Goal: Information Seeking & Learning: Check status

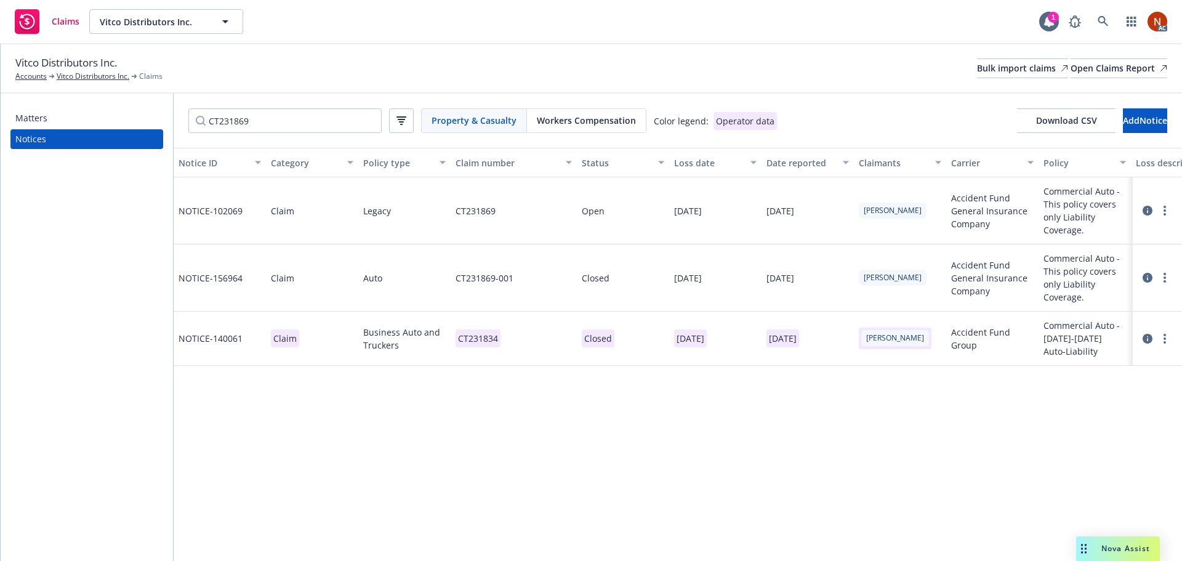
click at [488, 122] on span "Property & Casualty" at bounding box center [474, 120] width 85 height 13
click at [131, 113] on div "Matters Notices CT231869 Property & Casualty Workers Compensation Color legend:…" at bounding box center [592, 327] width 1182 height 467
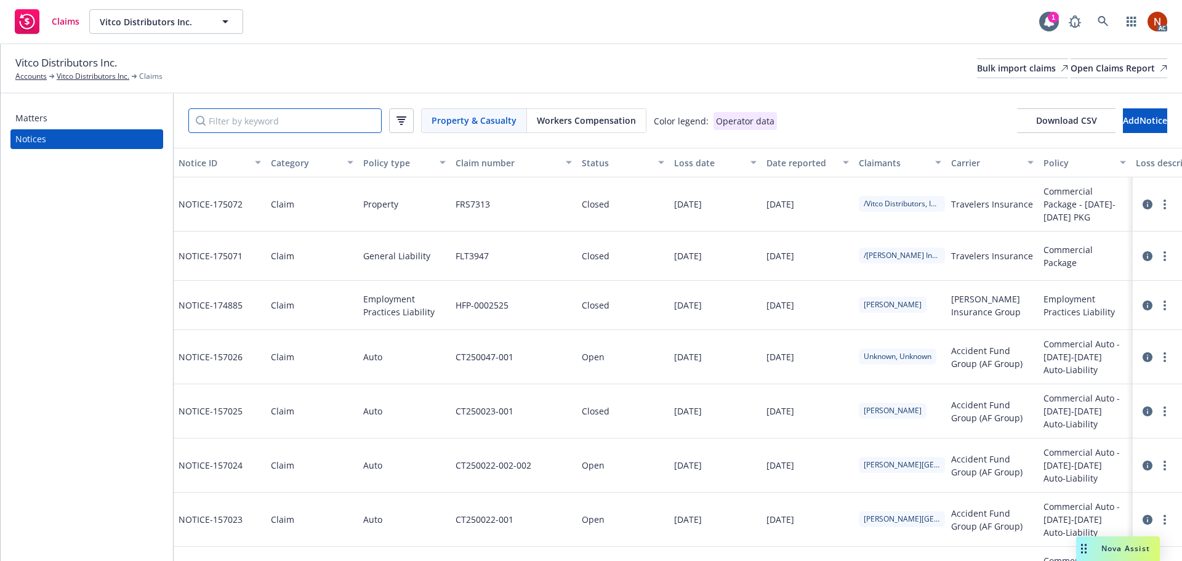
click at [241, 118] on input "Filter by keyword" at bounding box center [284, 120] width 193 height 25
paste input "FQJ1908"
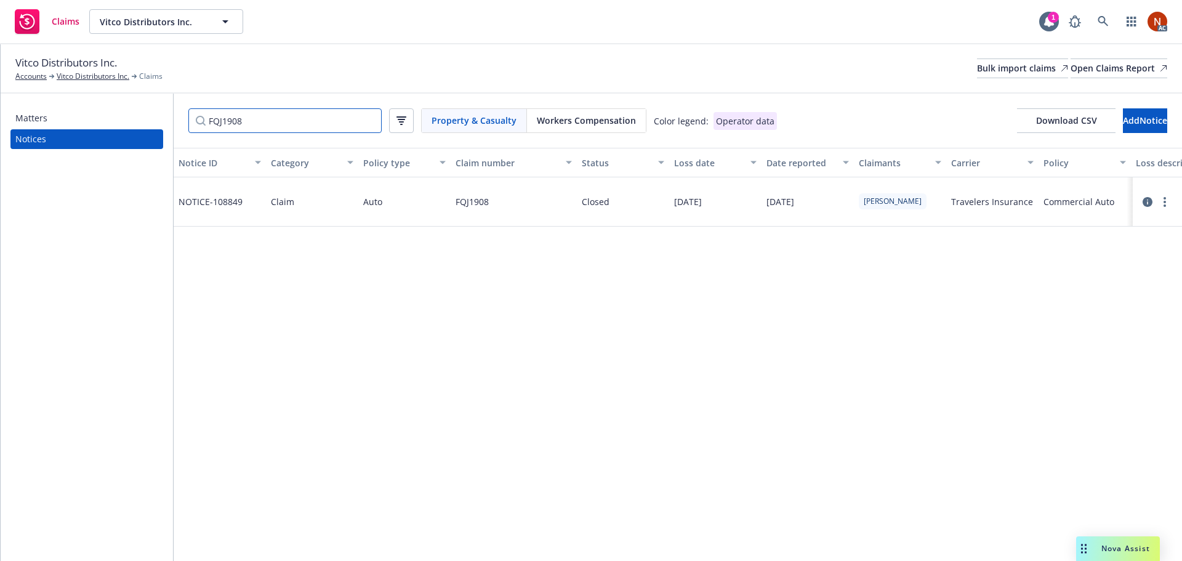
type input "FQJ1908"
click at [1144, 200] on icon at bounding box center [1148, 202] width 10 height 10
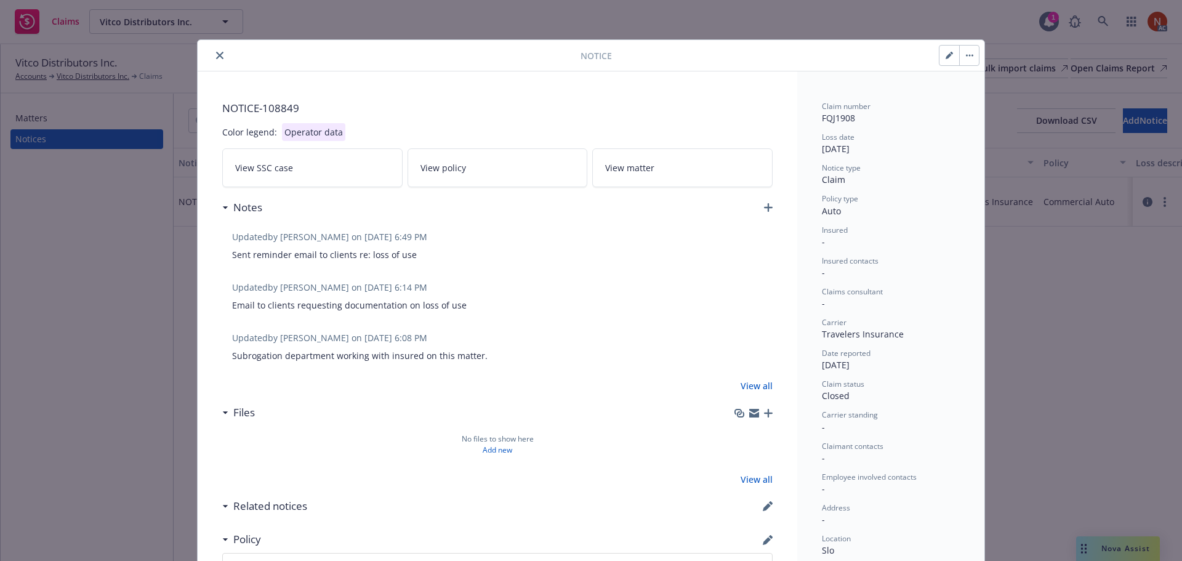
click at [940, 52] on button "button" at bounding box center [950, 56] width 20 height 20
type textarea "x"
select select "AUTO"
select select "closed"
select select "CLAIM"
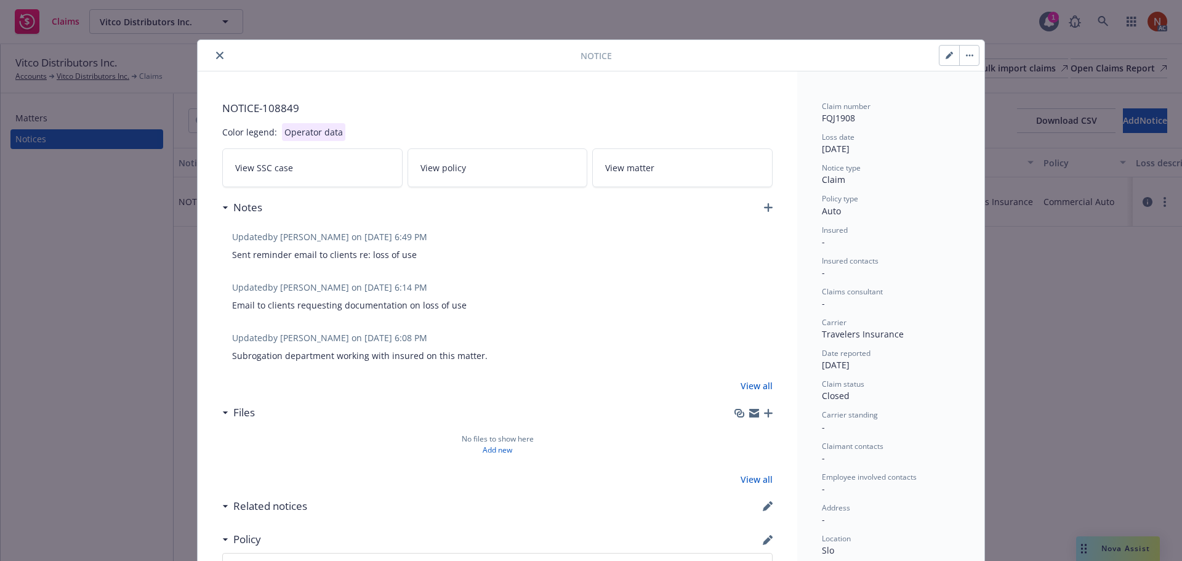
select select "settled"
select select "CA"
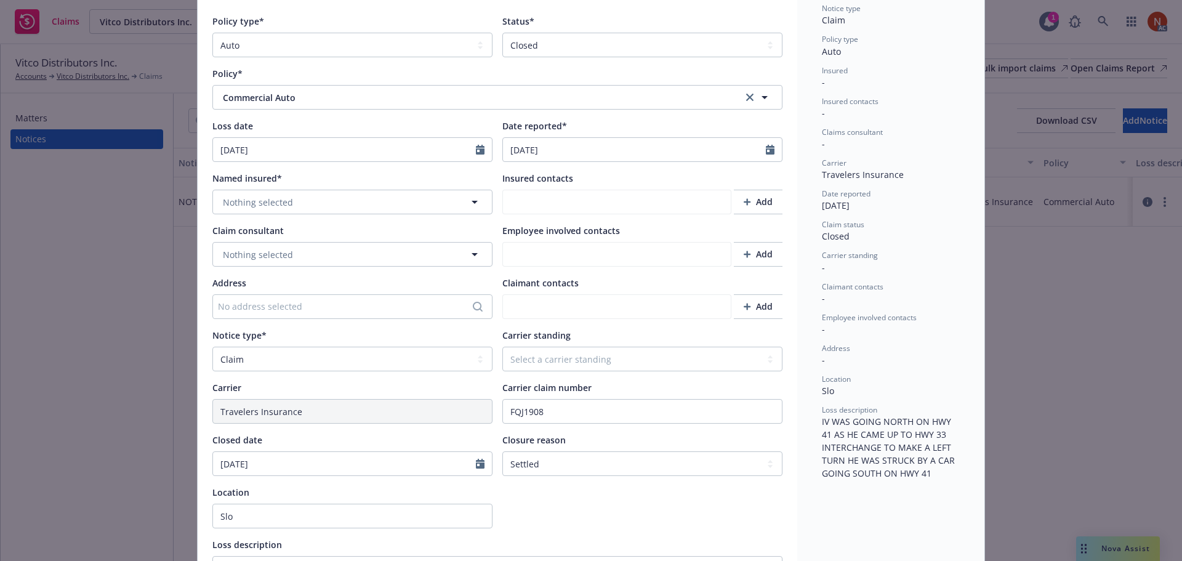
scroll to position [185, 0]
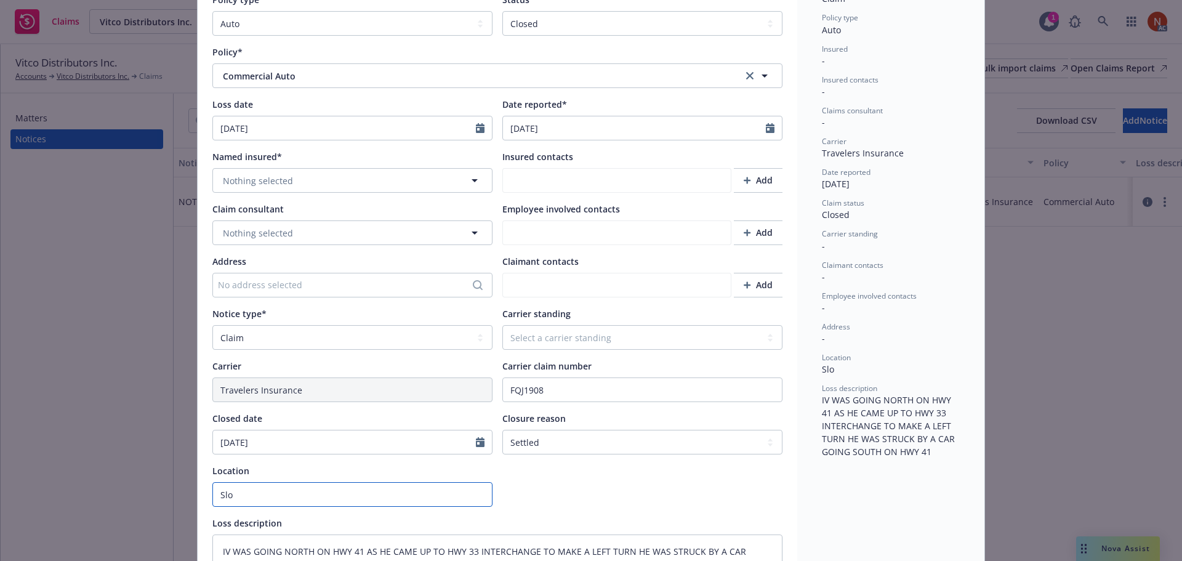
click at [269, 491] on input "Slo" at bounding box center [352, 494] width 280 height 25
drag, startPoint x: 269, startPoint y: 490, endPoint x: 157, endPoint y: 488, distance: 111.5
click at [147, 487] on div "Notice Cancel Save Color legend: Operator data Claim information Policy type* S…" at bounding box center [591, 280] width 1182 height 561
paste input "an [PERSON_NAME]"
type textarea "x"
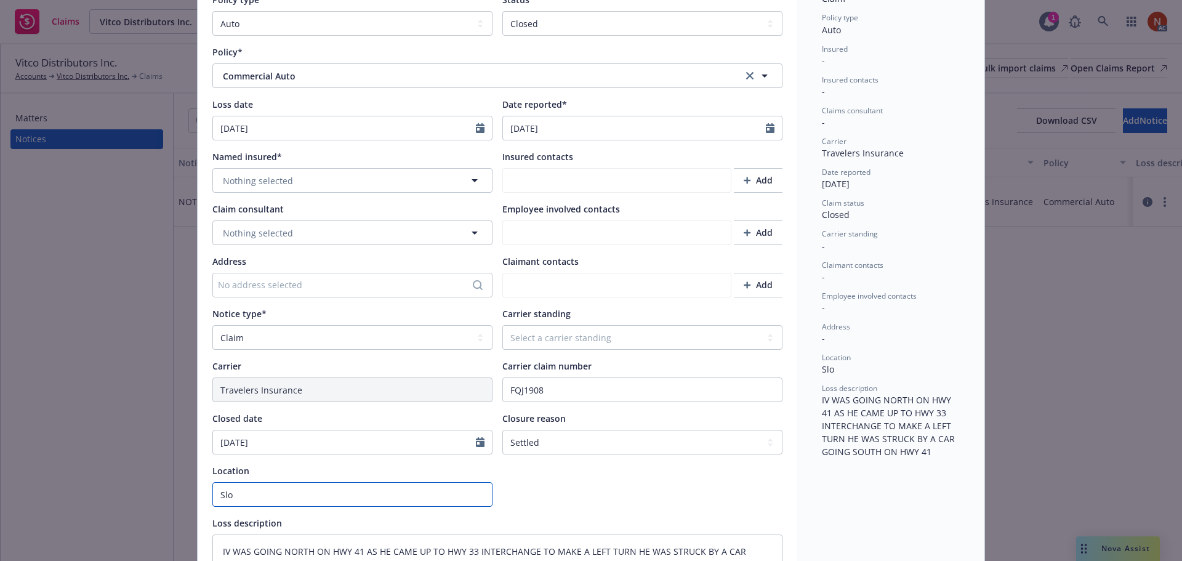
type input "San [PERSON_NAME]"
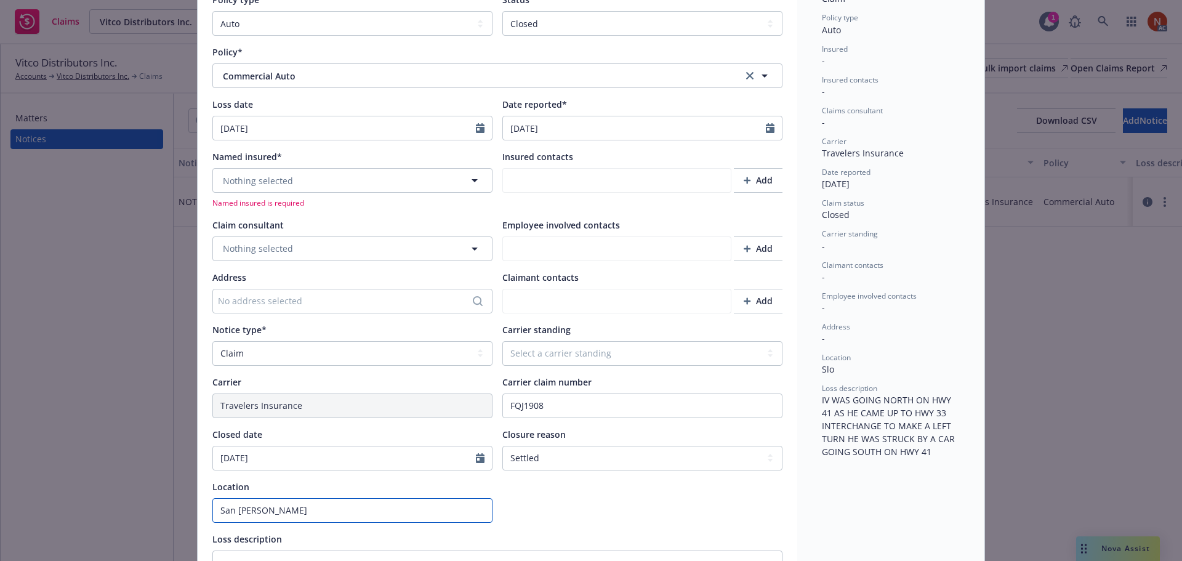
scroll to position [201, 0]
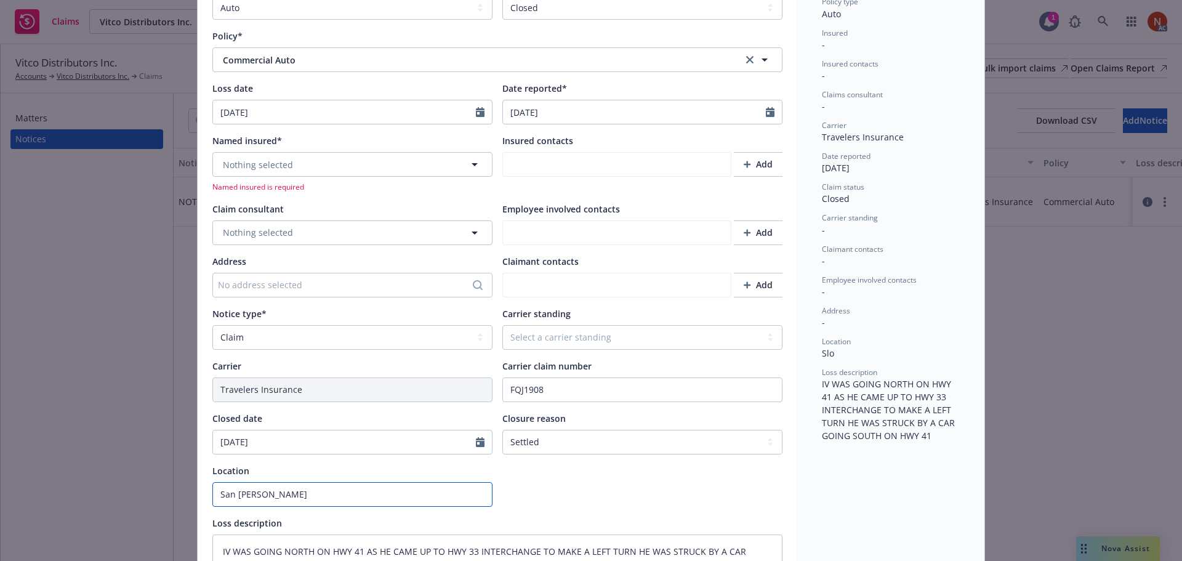
type textarea "x"
type input "San [PERSON_NAME] Obism"
type textarea "x"
type input "San [PERSON_NAME] Obismo"
type textarea "x"
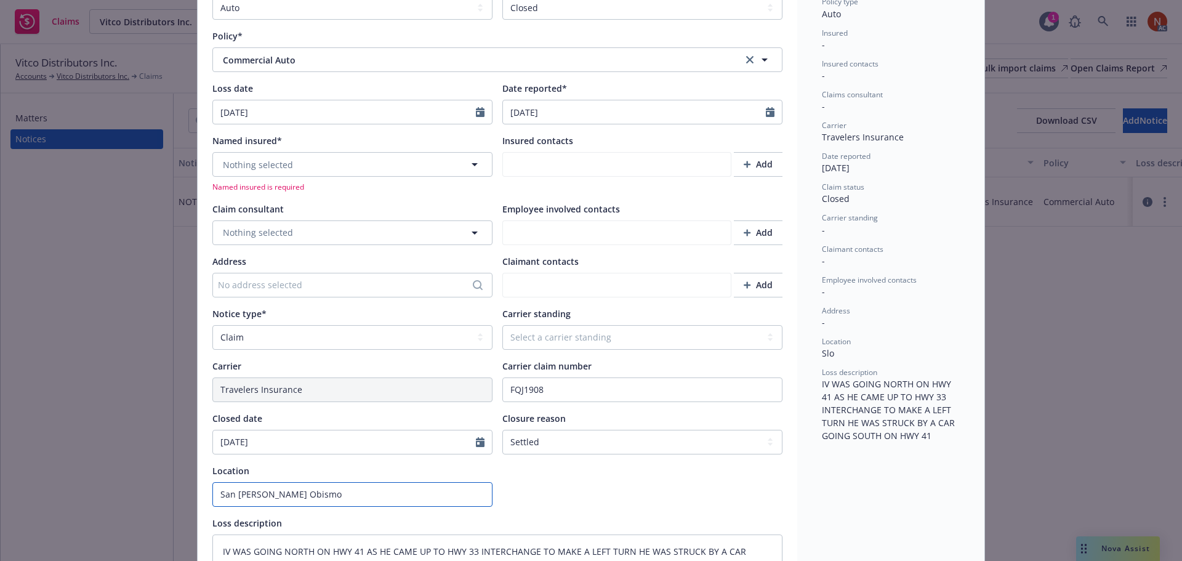
type input "San [PERSON_NAME] Obism"
type textarea "x"
drag, startPoint x: 297, startPoint y: 489, endPoint x: 93, endPoint y: 480, distance: 204.1
click at [93, 480] on div "Notice Cancel Save Color legend: Operator data Claim information Policy type* S…" at bounding box center [591, 280] width 1182 height 561
type input "San [PERSON_NAME]"
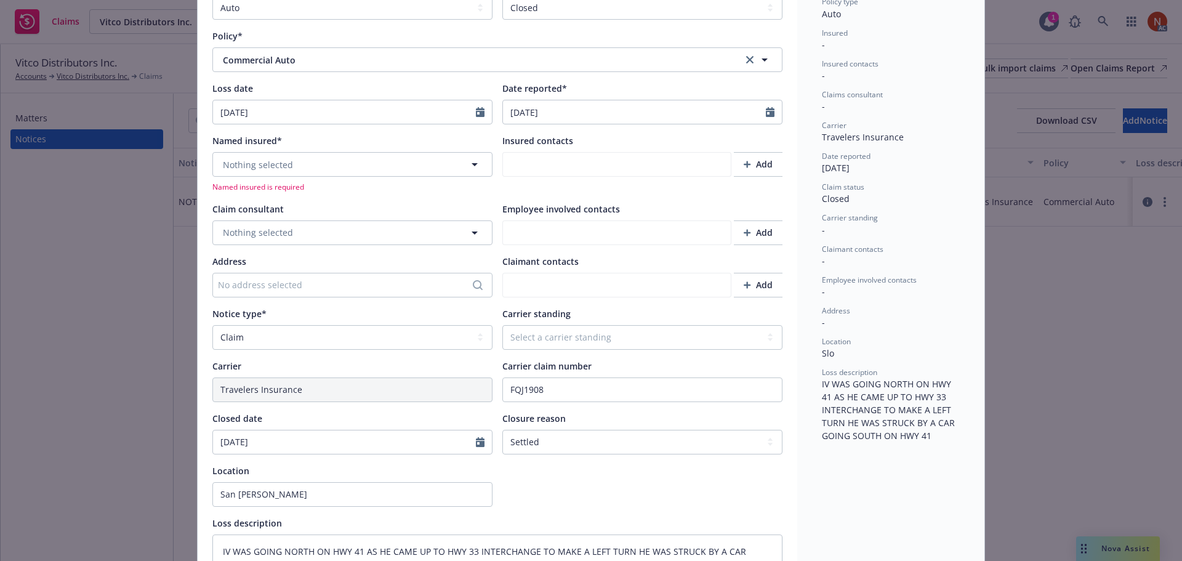
click at [278, 511] on div "Policy type* Select a policy type Auto Auto physical damage BTA Builders risk B…" at bounding box center [497, 318] width 570 height 682
drag, startPoint x: 281, startPoint y: 496, endPoint x: 289, endPoint y: 496, distance: 8.0
click at [281, 496] on input "San [PERSON_NAME]" at bounding box center [352, 494] width 280 height 25
click at [308, 495] on input "San [PERSON_NAME]" at bounding box center [352, 494] width 280 height 25
drag, startPoint x: 275, startPoint y: 492, endPoint x: 145, endPoint y: 487, distance: 130.0
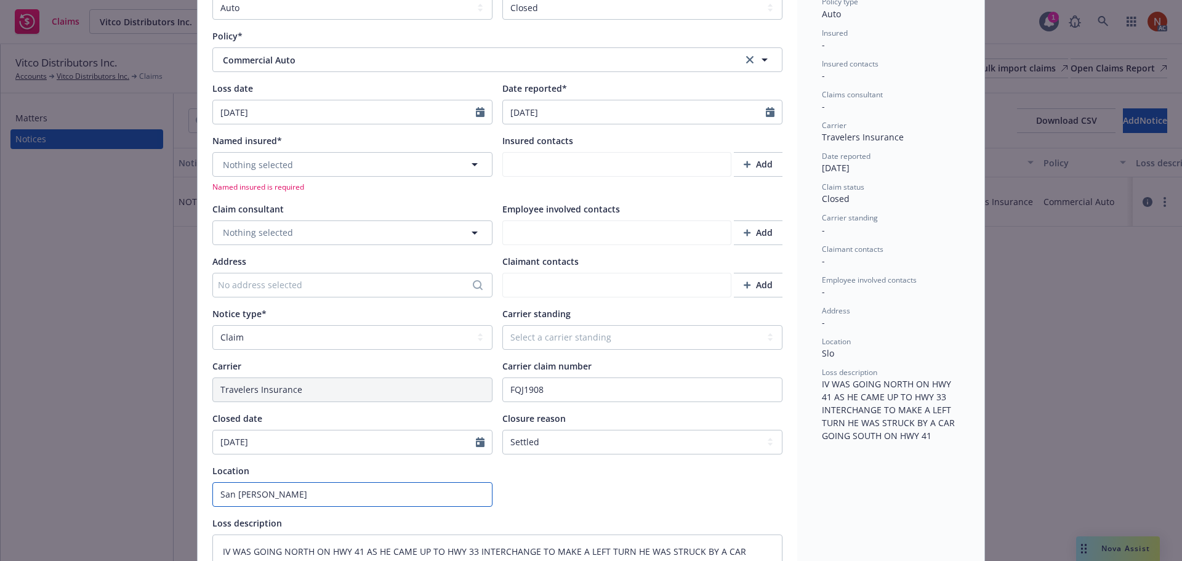
click at [143, 487] on div "Notice Cancel Save Color legend: Operator data Claim information Policy type* S…" at bounding box center [591, 280] width 1182 height 561
paste input "po"
type textarea "x"
type input "[GEOGRAPHIC_DATA][PERSON_NAME]"
click at [198, 480] on div "Color legend: Operator data Claim information Policy type* Select a policy type…" at bounding box center [498, 540] width 600 height 1272
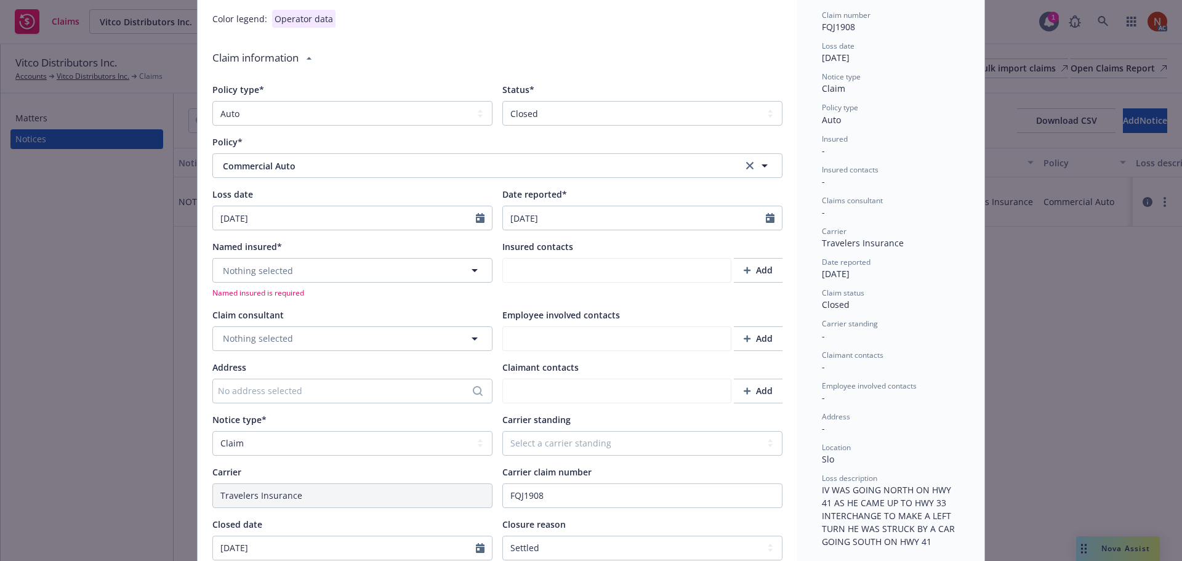
scroll to position [0, 0]
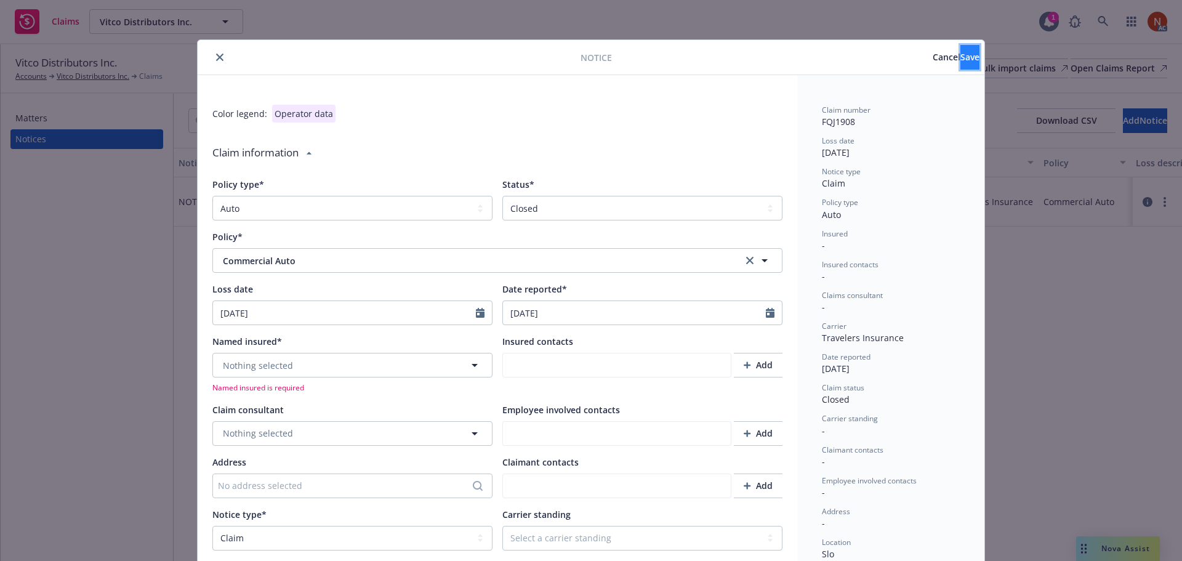
click at [961, 54] on button "Save" at bounding box center [970, 57] width 19 height 25
click at [961, 59] on button "Save" at bounding box center [970, 57] width 19 height 25
click at [207, 54] on div at bounding box center [392, 57] width 378 height 15
click at [284, 363] on span "Nothing selected" at bounding box center [258, 365] width 70 height 13
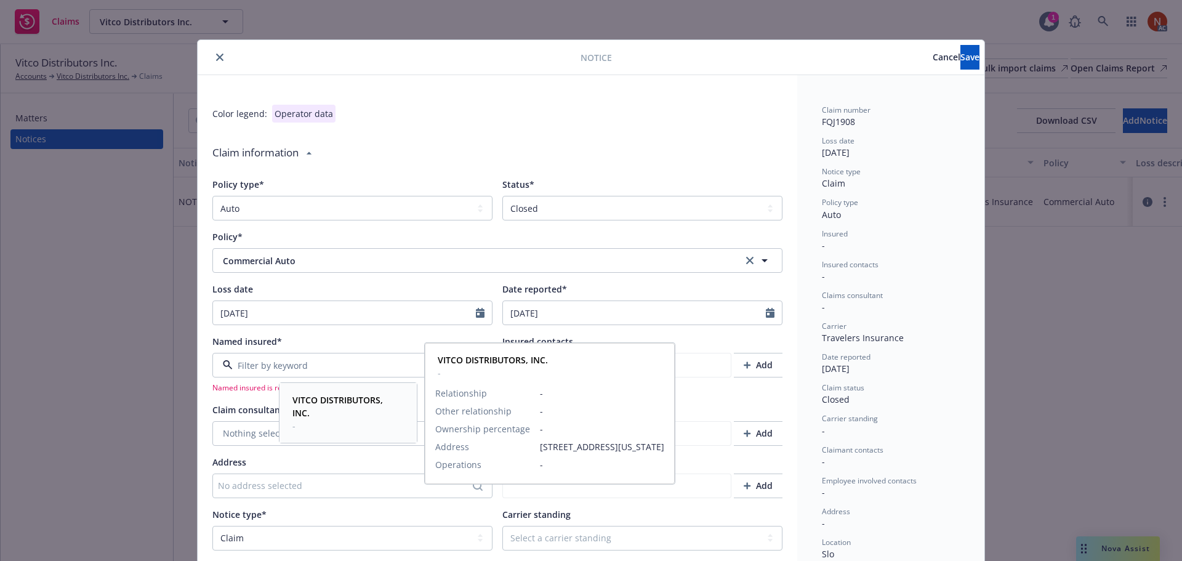
click at [321, 403] on strong "VITCO DISTRIBUTORS, INC." at bounding box center [338, 406] width 91 height 25
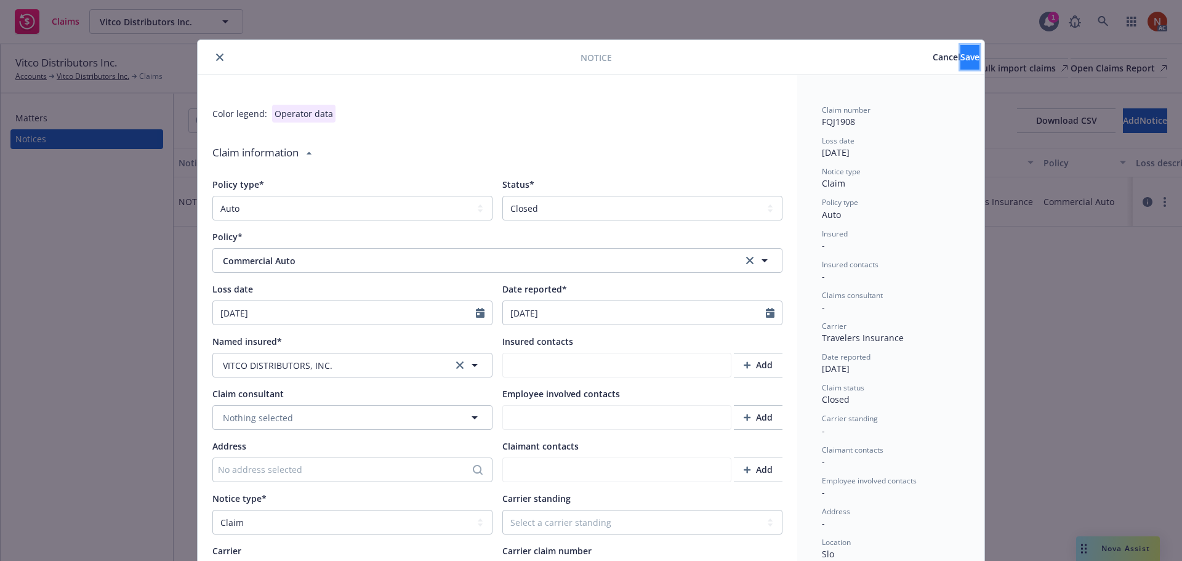
click at [961, 61] on span "Save" at bounding box center [970, 57] width 19 height 12
type textarea "x"
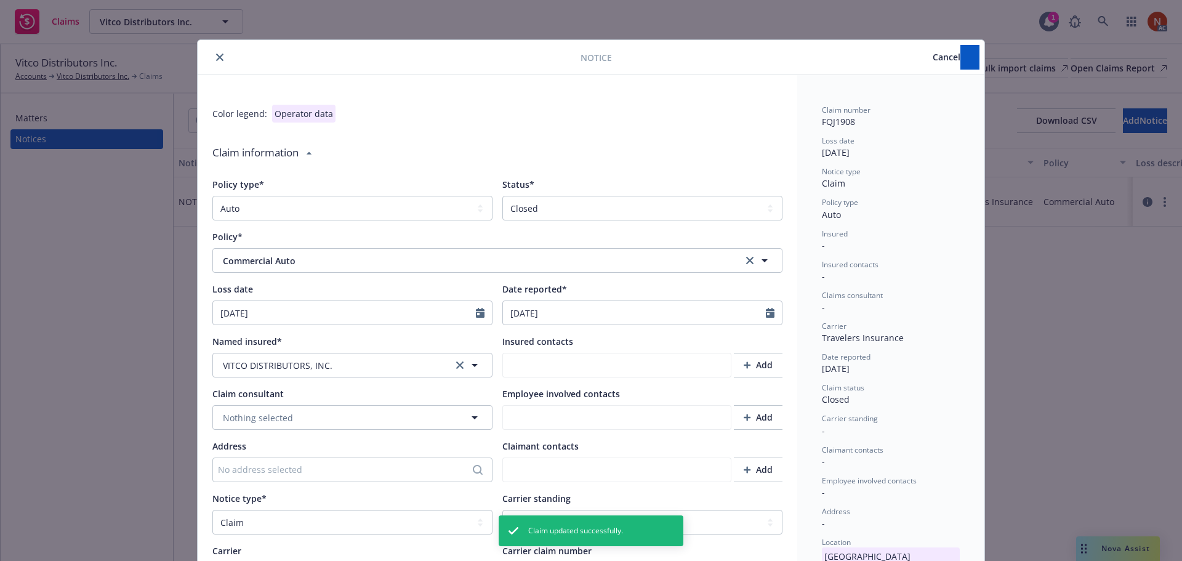
click at [214, 52] on button "close" at bounding box center [219, 57] width 15 height 15
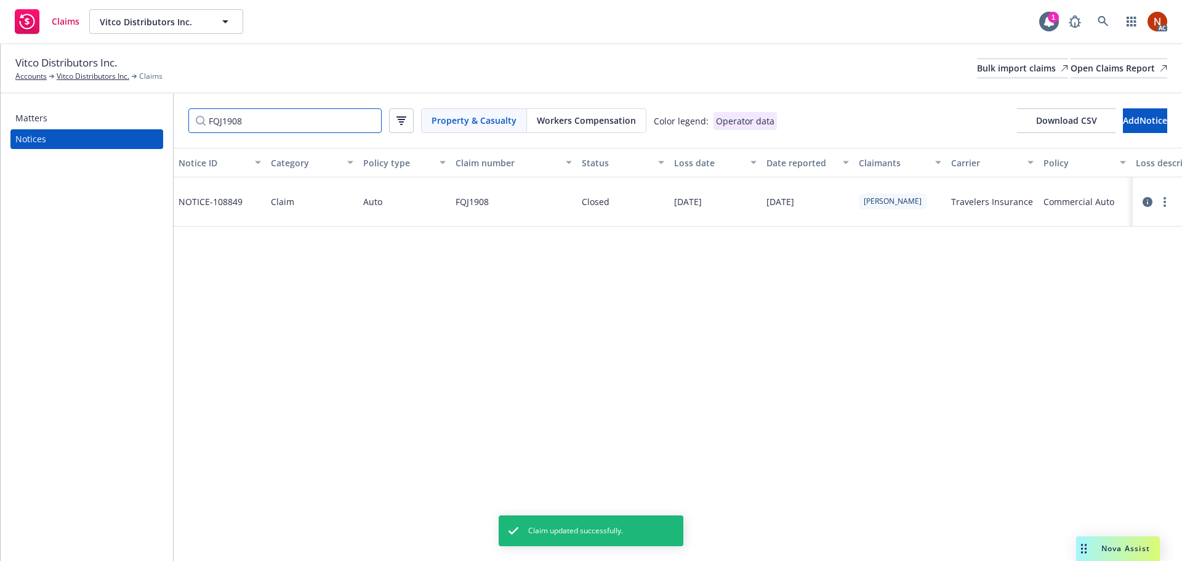
click at [164, 123] on div "Matters Notices FQJ1908 Property & Casualty Workers Compensation Color legend: …" at bounding box center [592, 327] width 1182 height 467
paste input "NM9812"
type input "FNM9812"
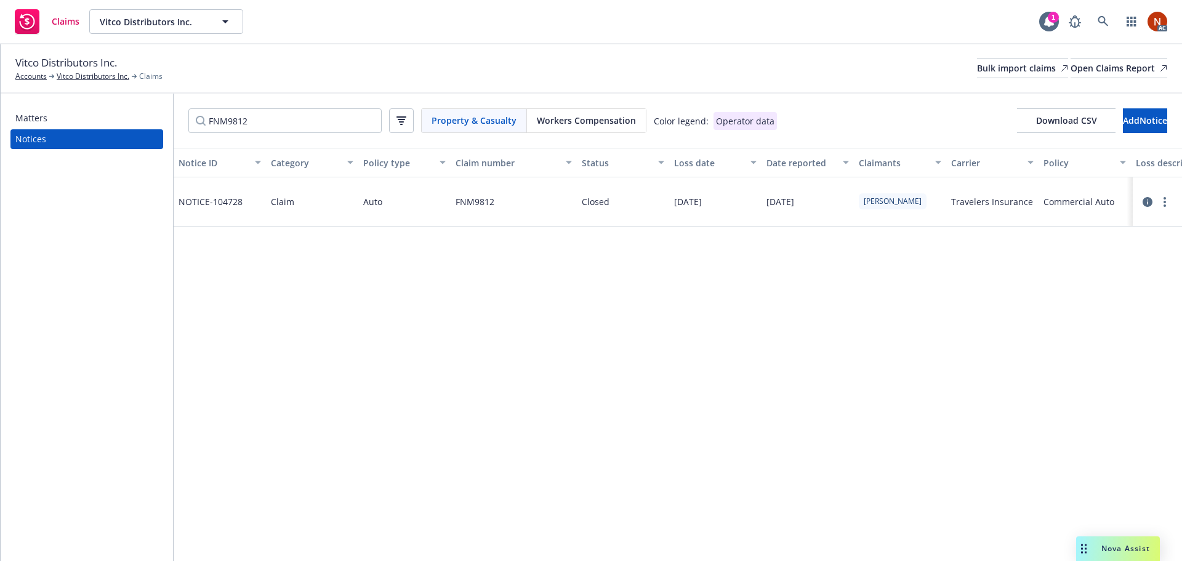
click at [1145, 201] on icon at bounding box center [1148, 202] width 10 height 10
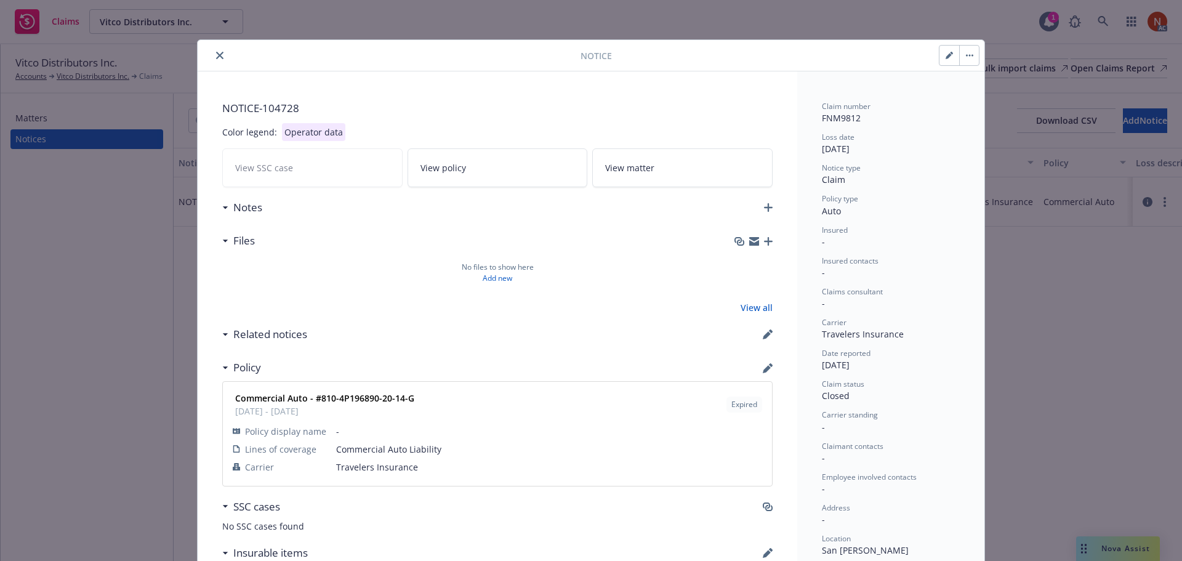
click at [939, 54] on div at bounding box center [959, 55] width 41 height 21
click at [940, 56] on button "button" at bounding box center [950, 56] width 20 height 20
type textarea "x"
select select "AUTO"
select select "closed"
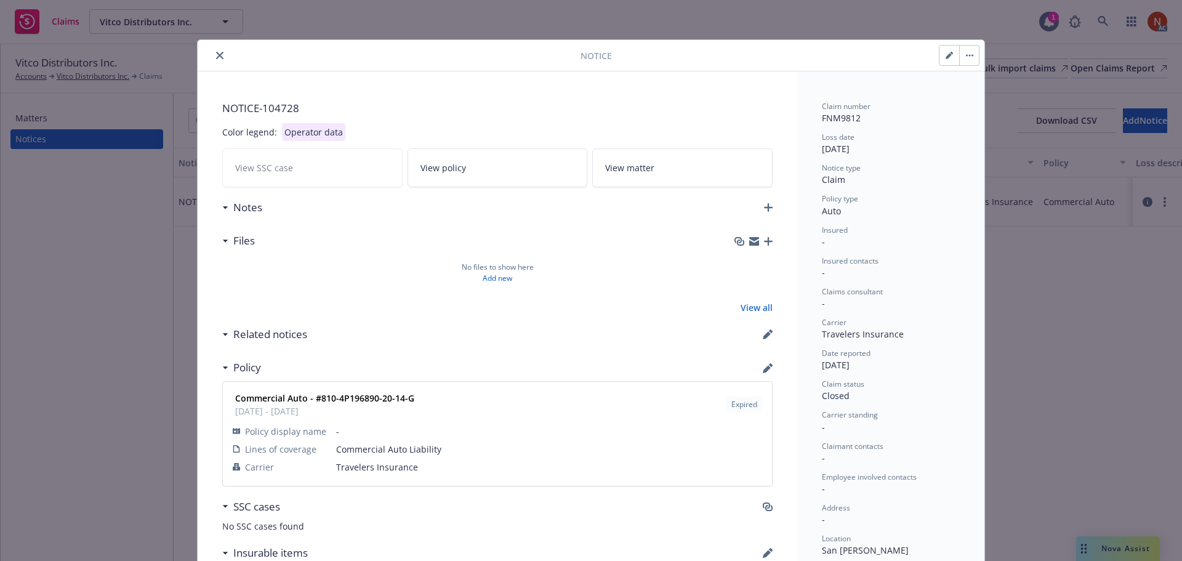
select select "CLAIM"
select select "INSURED_VEHICLE_HIT_PARKED_CAR_OR_OTHER_OBJECT"
select select "CA"
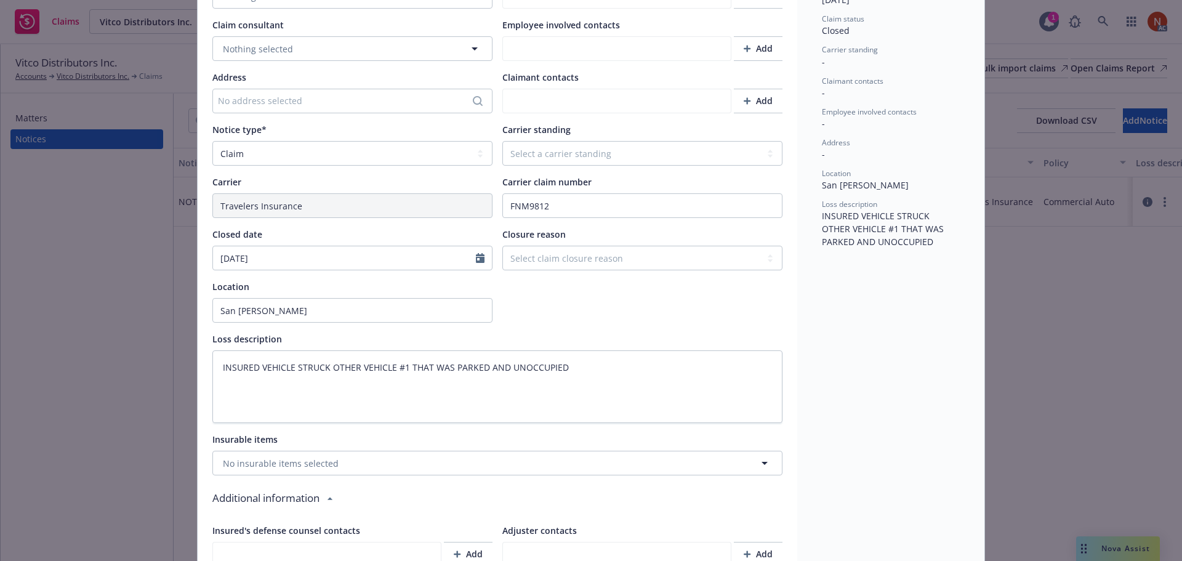
scroll to position [370, 0]
click at [246, 318] on input "San [PERSON_NAME]" at bounding box center [352, 309] width 280 height 25
drag, startPoint x: 236, startPoint y: 308, endPoint x: 134, endPoint y: 310, distance: 101.6
click at [134, 310] on div "Notice Cancel Save Color legend: Operator data Claim information Policy type* S…" at bounding box center [591, 280] width 1182 height 561
paste input "po"
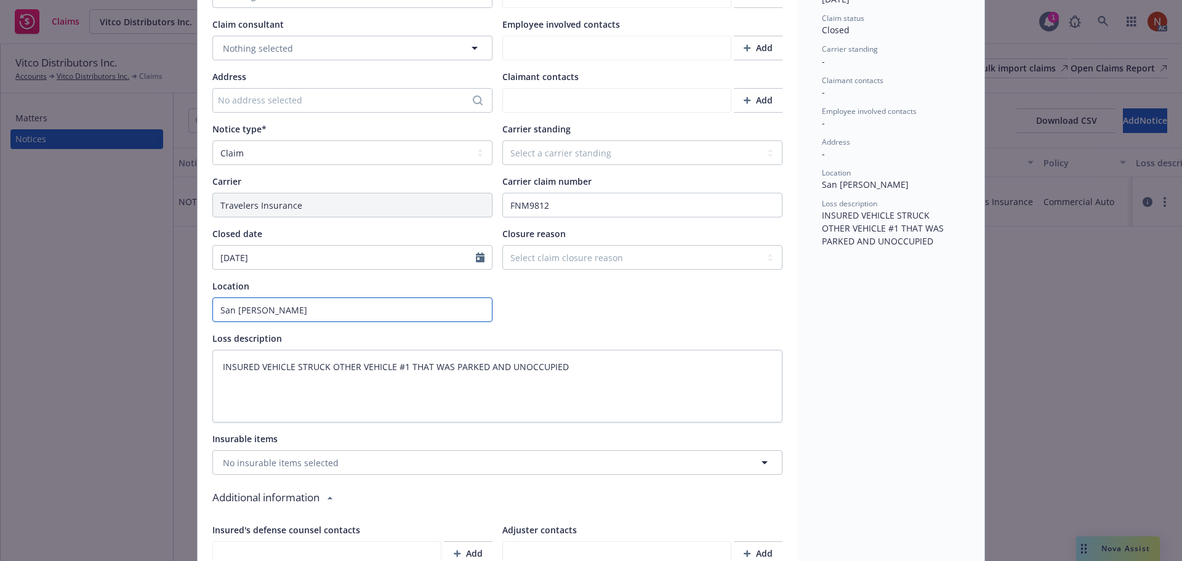
type textarea "x"
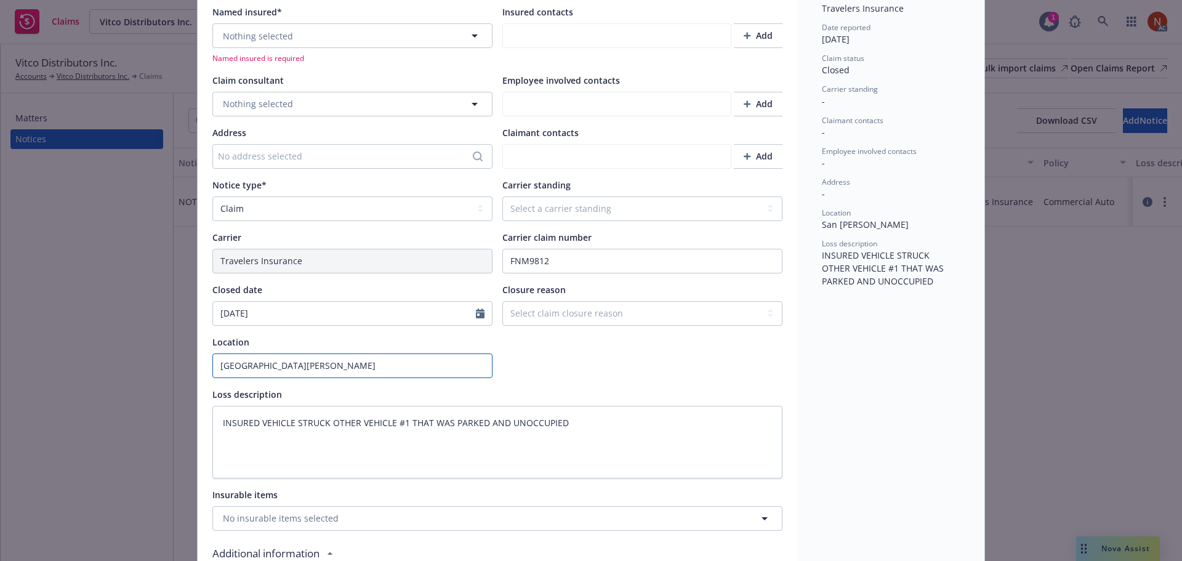
scroll to position [308, 0]
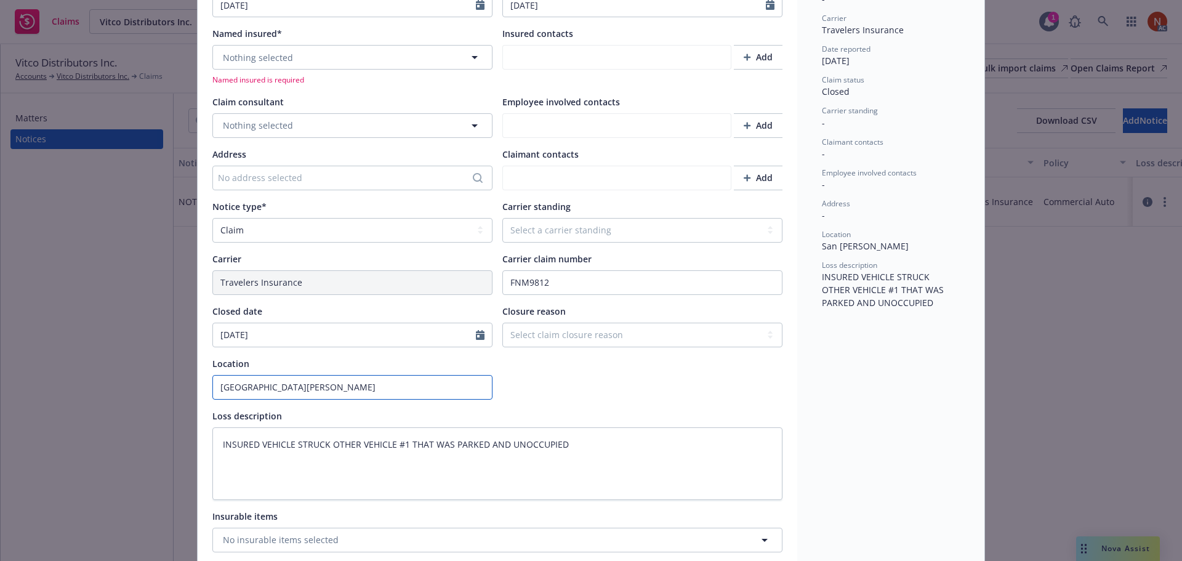
type input "[GEOGRAPHIC_DATA][PERSON_NAME]"
click at [285, 63] on span "Nothing selected" at bounding box center [258, 57] width 70 height 13
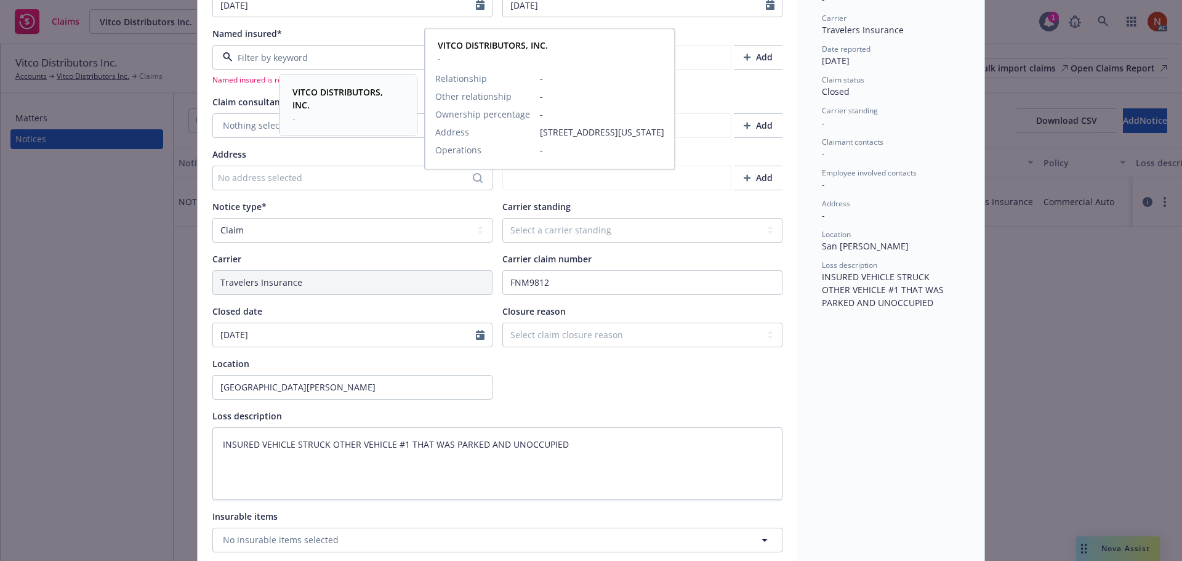
click at [337, 89] on strong "VITCO DISTRIBUTORS, INC." at bounding box center [338, 98] width 91 height 25
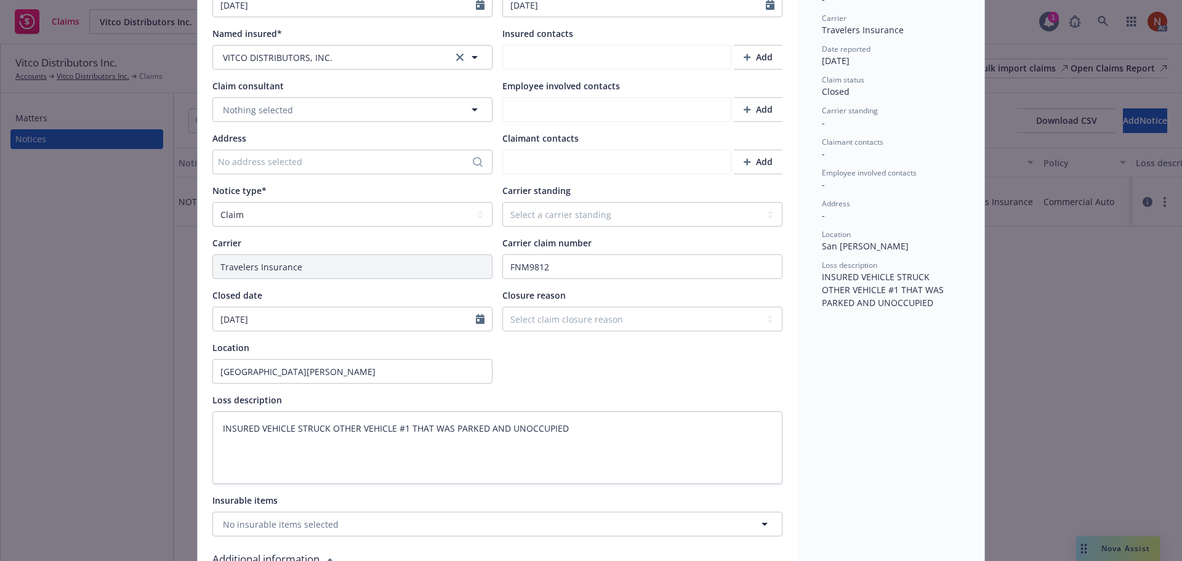
click at [205, 96] on div "Color legend: Operator data Claim information Policy type* Select a policy type…" at bounding box center [498, 425] width 600 height 1257
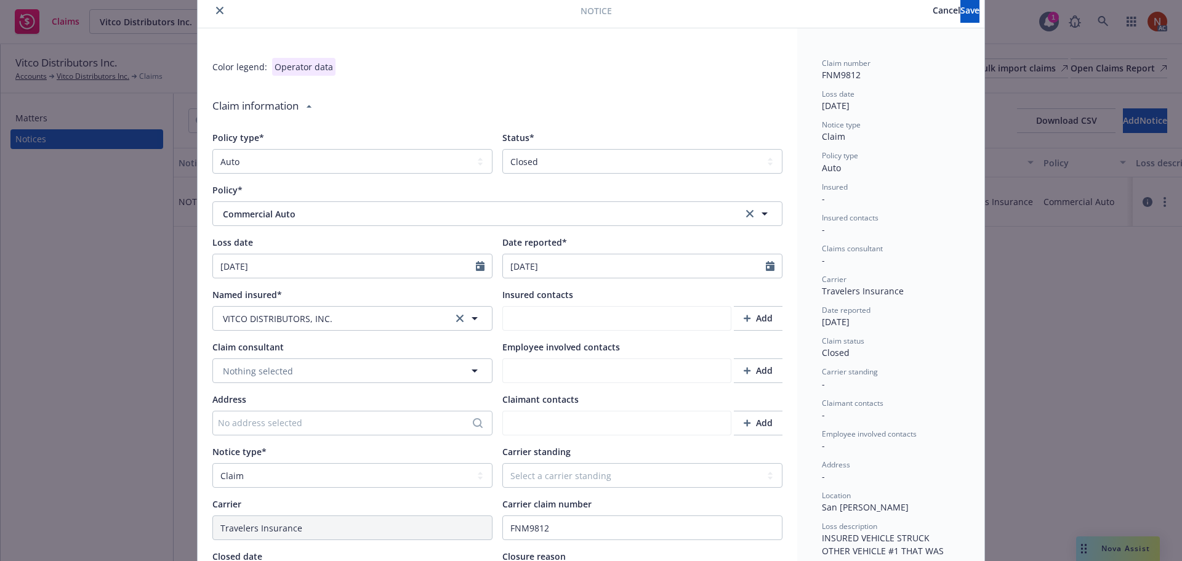
scroll to position [0, 0]
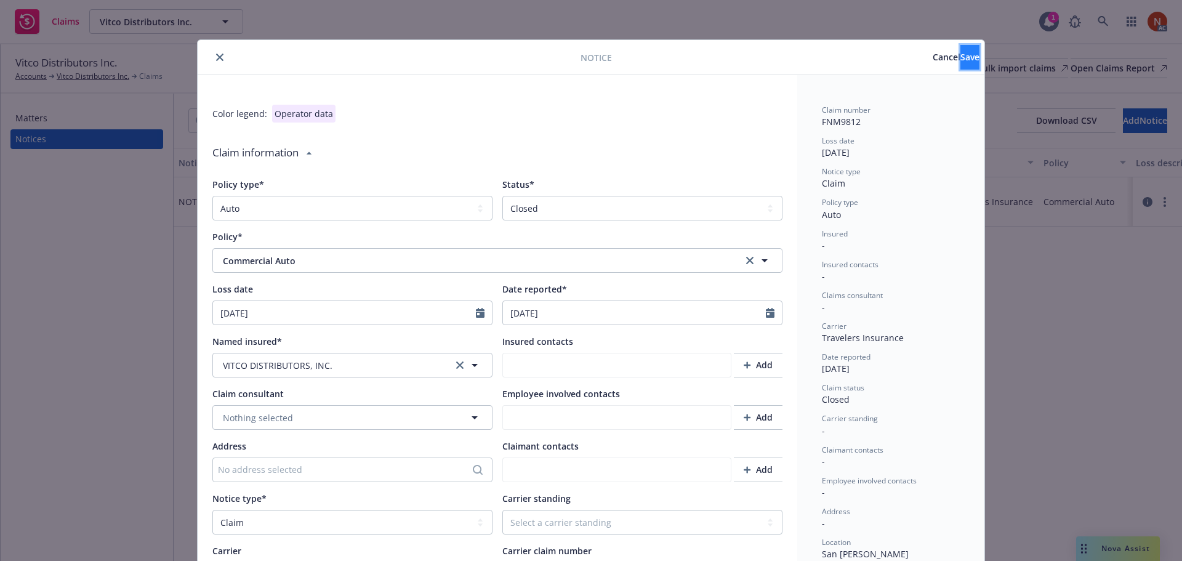
click at [961, 57] on button "Save" at bounding box center [970, 57] width 19 height 25
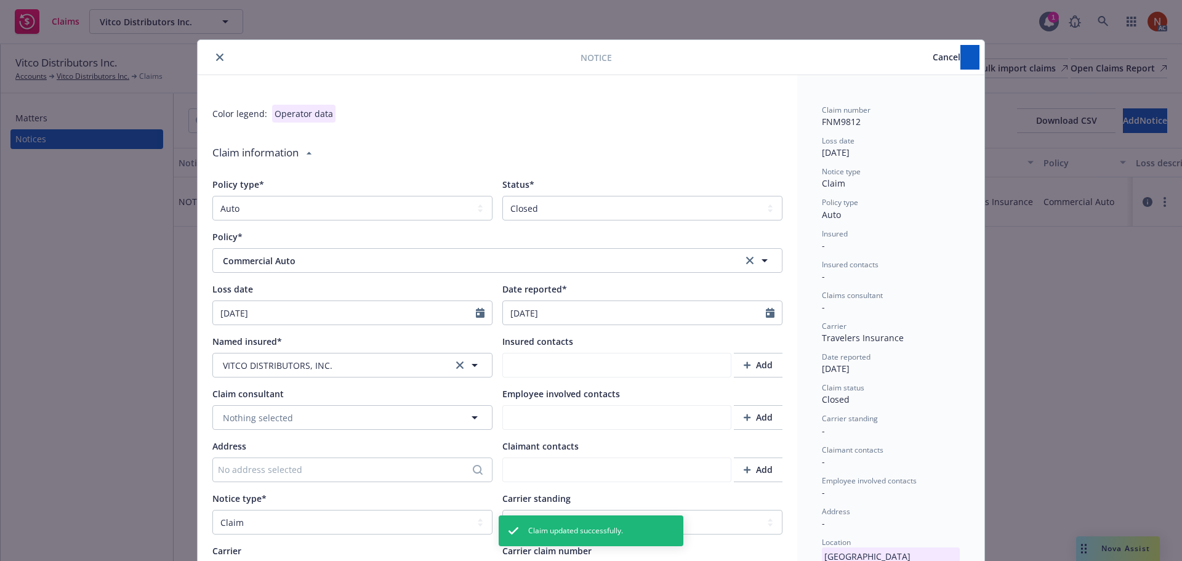
type textarea "x"
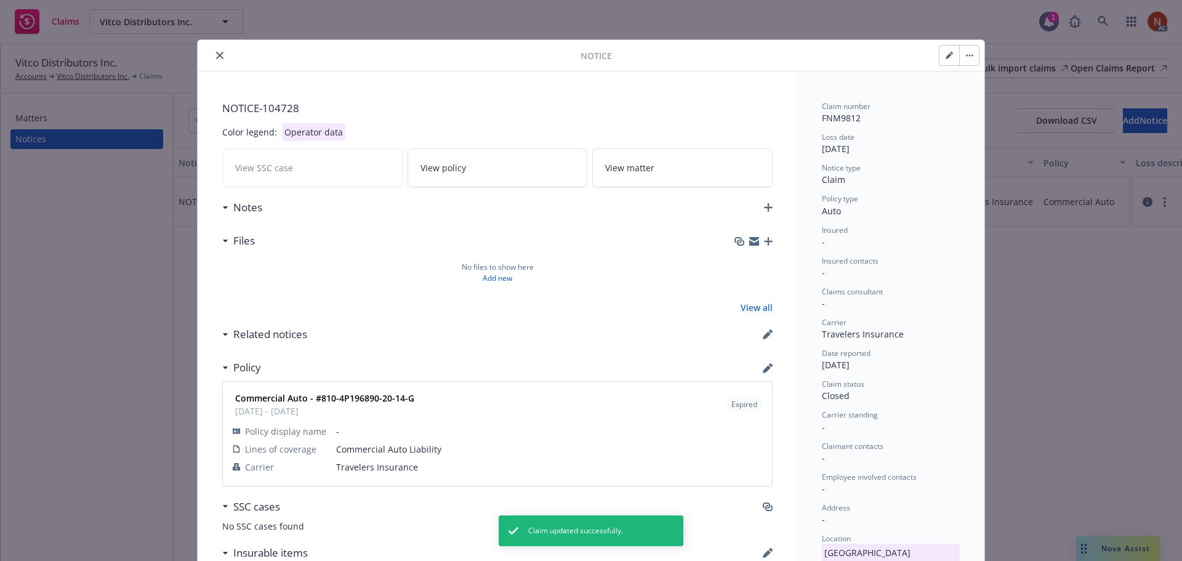
click at [218, 56] on icon "close" at bounding box center [219, 55] width 7 height 7
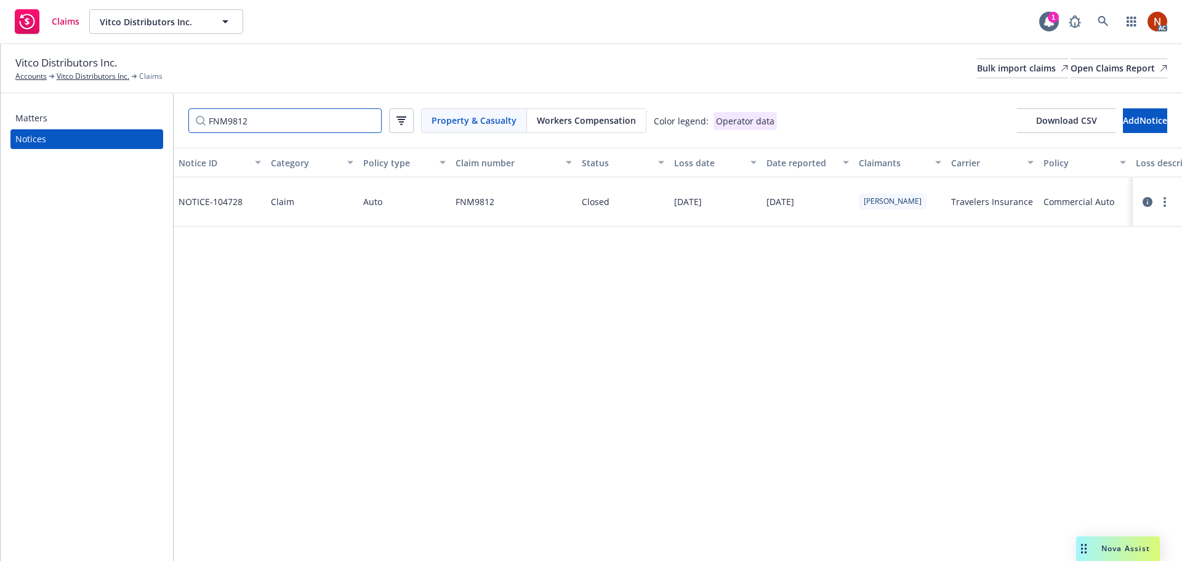
click at [381, 121] on div "FNM9812 Property & Casualty Workers Compensation Color legend: Operator data" at bounding box center [482, 120] width 589 height 25
click at [374, 119] on input "FNM9812" at bounding box center [284, 120] width 193 height 25
click at [370, 119] on input "FNM9812" at bounding box center [284, 120] width 193 height 25
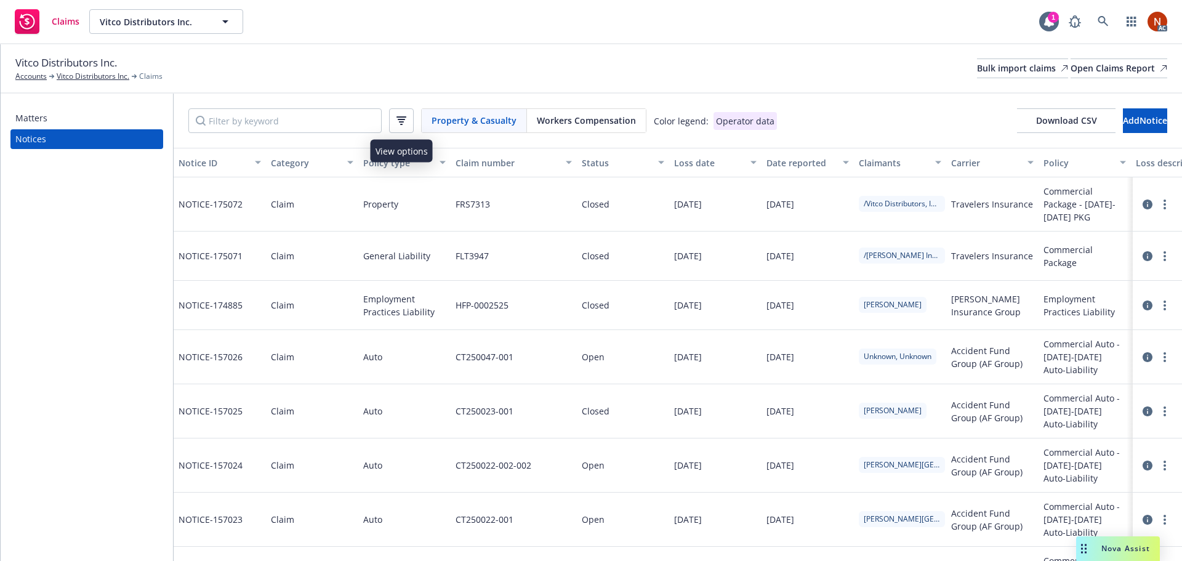
click at [402, 124] on button "button" at bounding box center [401, 120] width 25 height 25
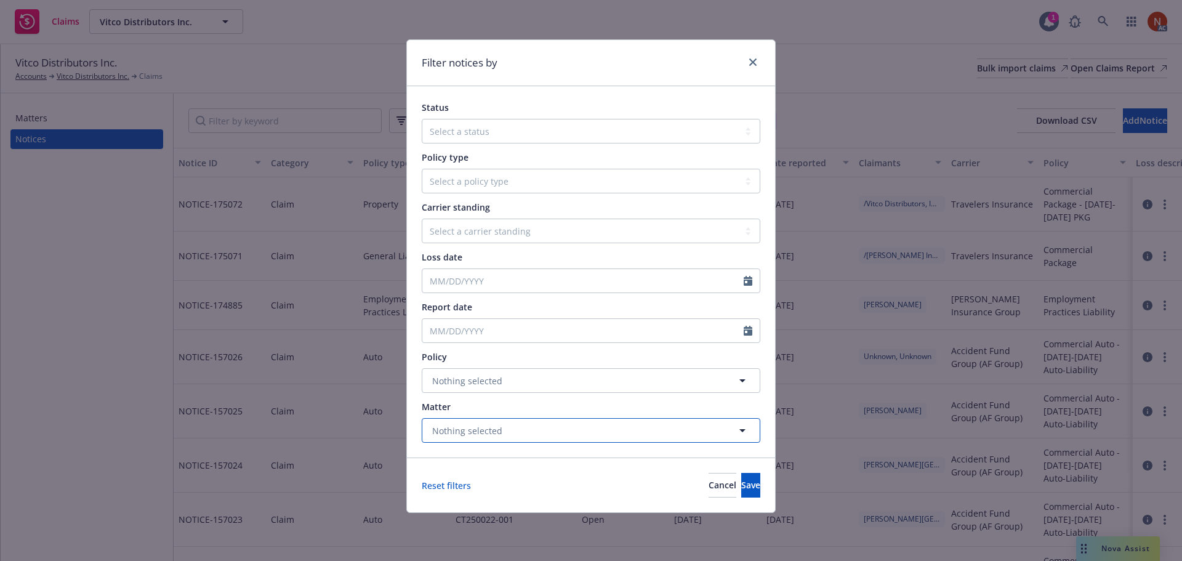
click at [531, 429] on button "Nothing selected" at bounding box center [591, 430] width 339 height 25
type input "auto"
click at [411, 336] on div "Status Select a status Closed Open Policy type Select a policy type Auto Auto p…" at bounding box center [591, 271] width 368 height 371
click at [469, 382] on span "Nothing selected" at bounding box center [467, 380] width 70 height 13
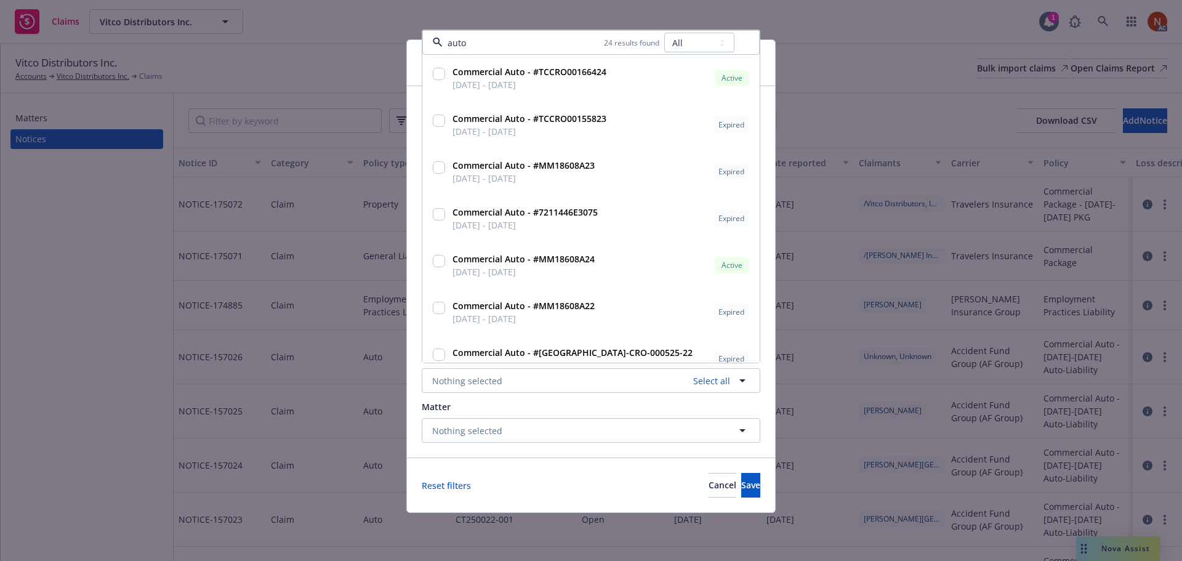
type input "auto"
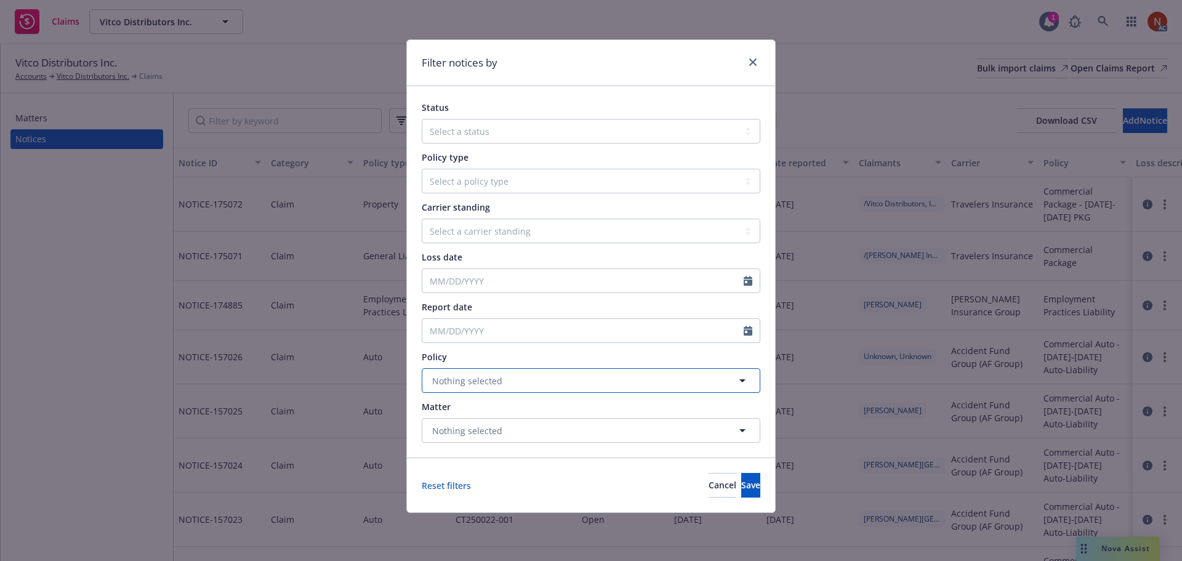
click at [514, 381] on button "Nothing selected" at bounding box center [591, 380] width 339 height 25
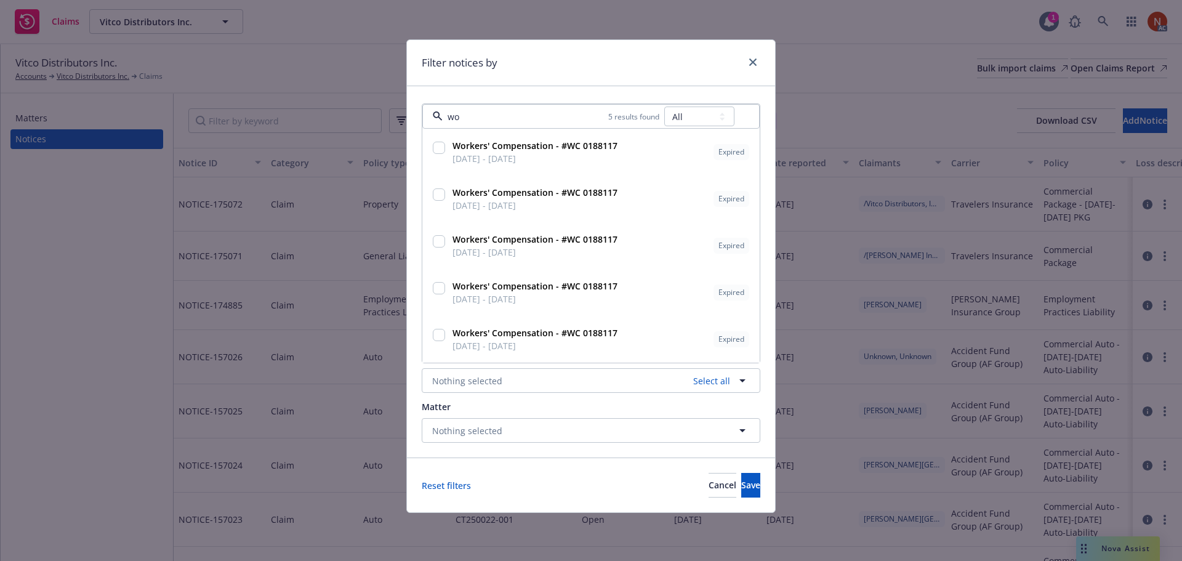
type input "w"
type input "auto"
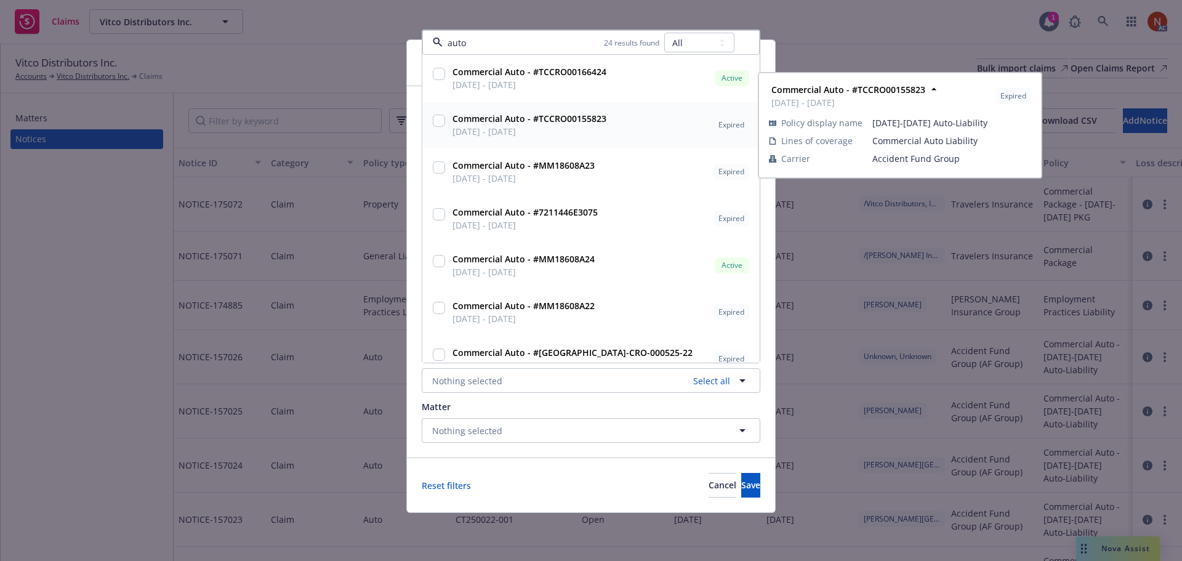
click at [493, 120] on strong "Commercial Auto - #TCCRO00155823" at bounding box center [530, 119] width 154 height 12
checkbox input "true"
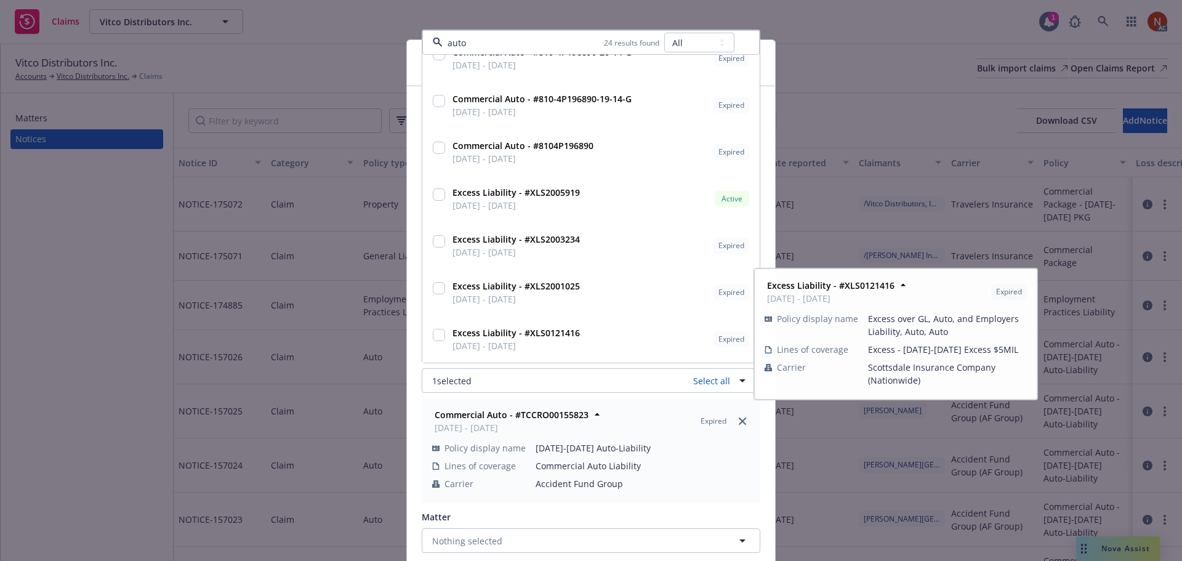
type input "auto"
click at [407, 370] on div "Status Select a status Closed Open Policy type Select a policy type Auto Auto p…" at bounding box center [591, 327] width 368 height 482
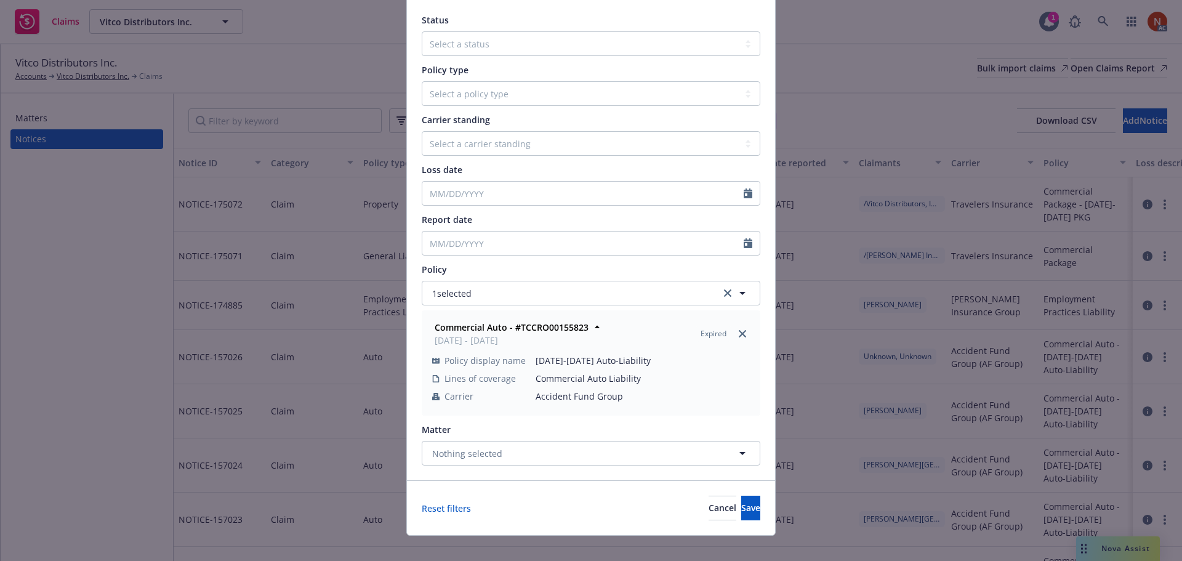
scroll to position [102, 0]
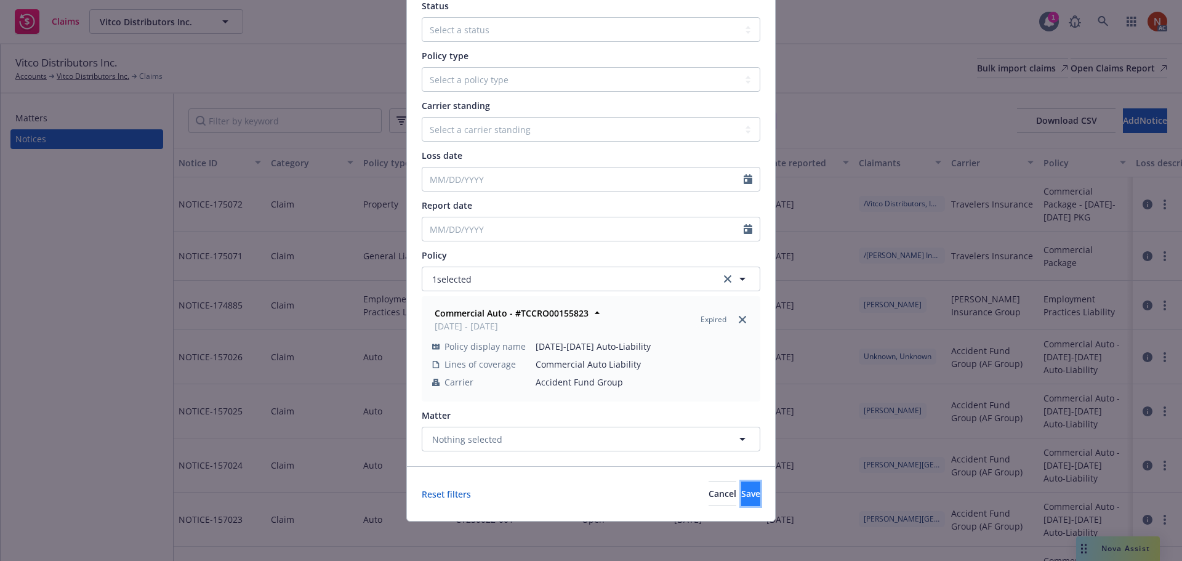
click at [741, 495] on span "Save" at bounding box center [750, 494] width 19 height 12
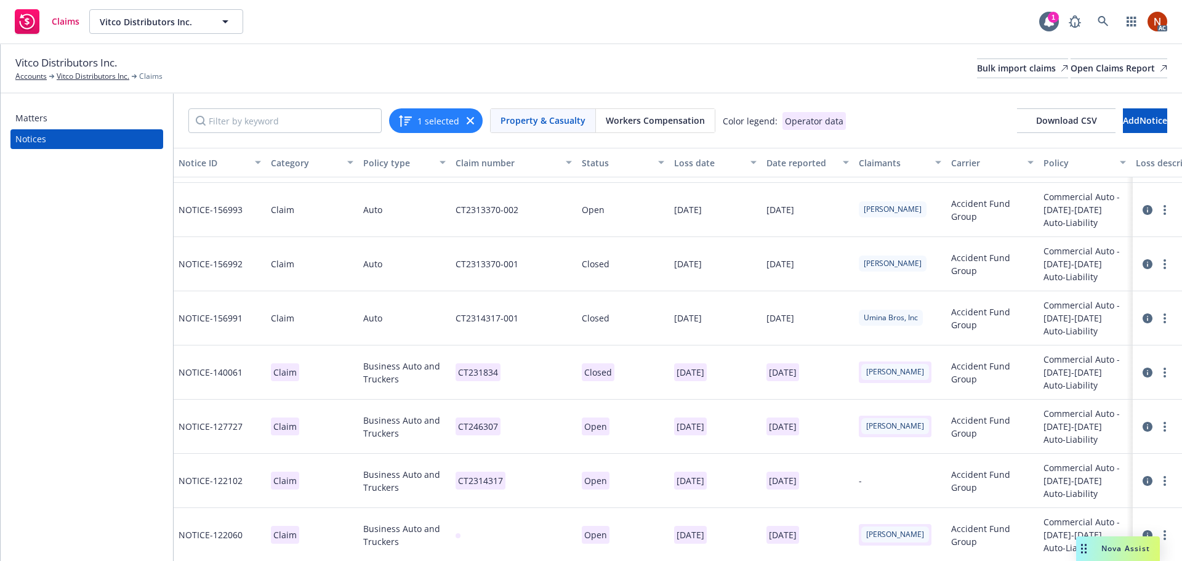
scroll to position [1143, 0]
click at [1047, 127] on button "Download CSV" at bounding box center [1066, 120] width 99 height 25
drag, startPoint x: 462, startPoint y: 121, endPoint x: 434, endPoint y: 124, distance: 29.0
click at [462, 121] on div "1 selected" at bounding box center [436, 120] width 94 height 25
click at [467, 121] on icon "button" at bounding box center [470, 120] width 7 height 7
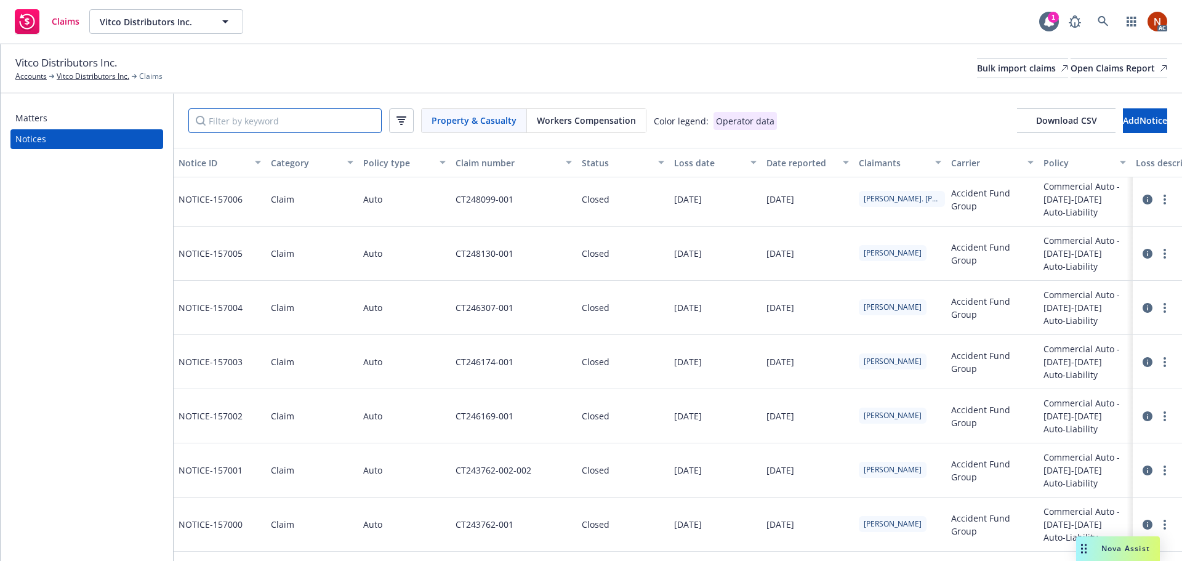
click at [333, 122] on input "Filter by keyword" at bounding box center [284, 120] width 193 height 25
paste input "CT231834"
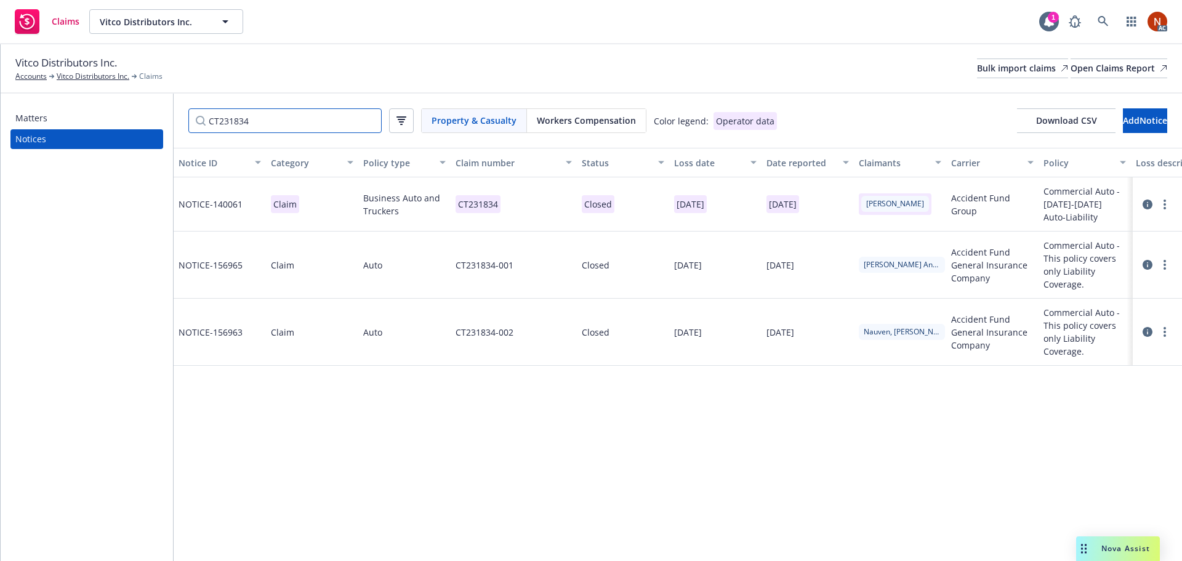
scroll to position [0, 0]
type input "CT231834"
click at [1150, 262] on icon at bounding box center [1148, 265] width 10 height 10
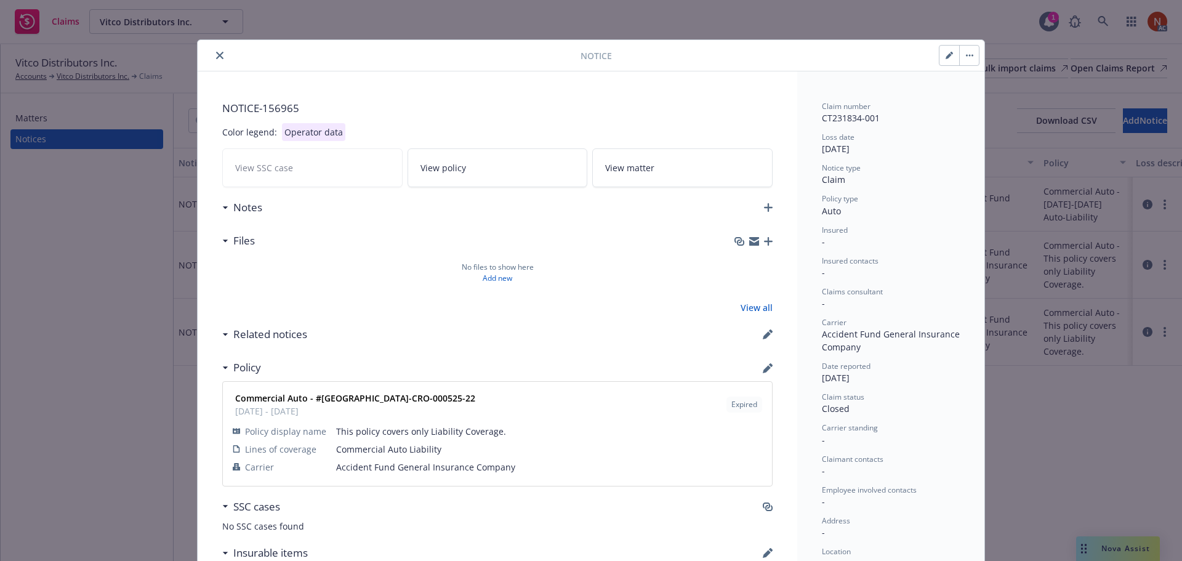
click at [217, 57] on icon "close" at bounding box center [219, 55] width 7 height 7
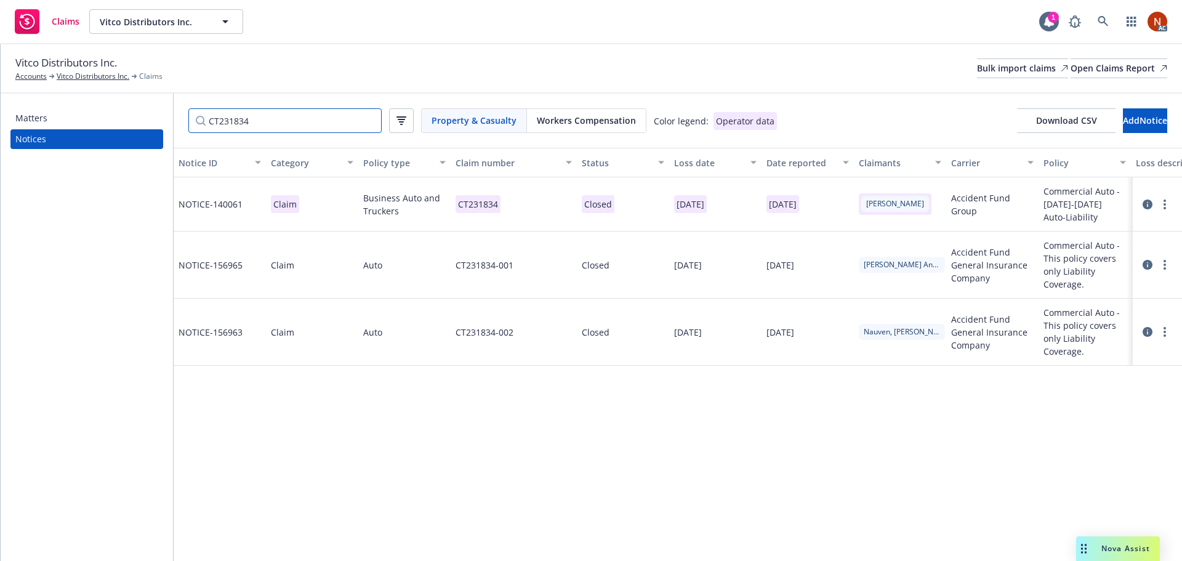
drag, startPoint x: 285, startPoint y: 122, endPoint x: 169, endPoint y: 115, distance: 116.6
click at [169, 115] on div "Matters Notices CT231834 Property & Casualty Workers Compensation Color legend:…" at bounding box center [592, 327] width 1182 height 467
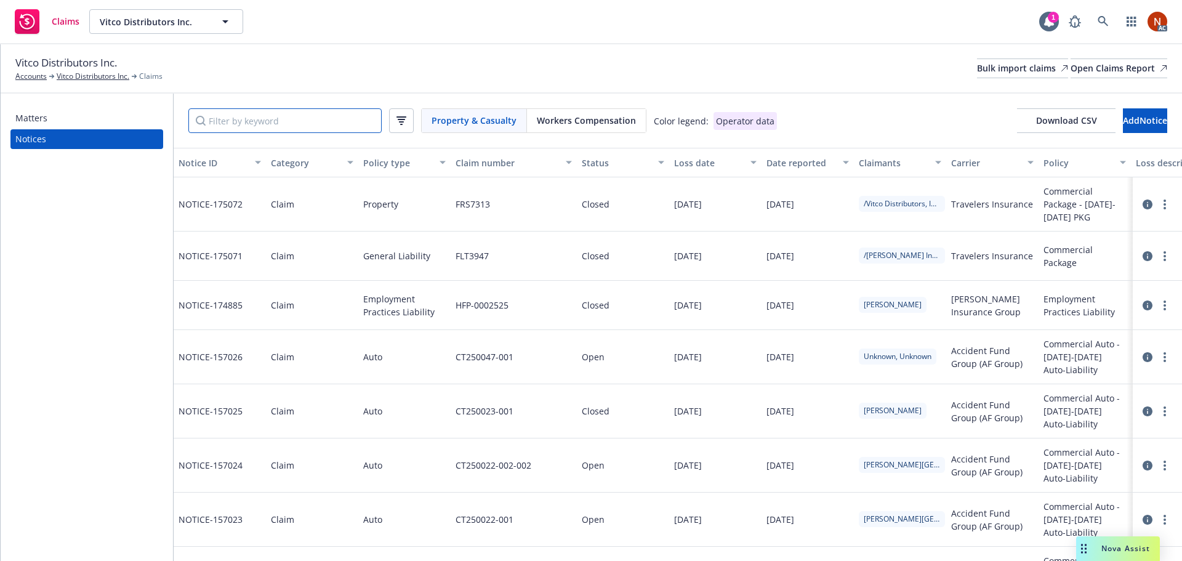
drag, startPoint x: 309, startPoint y: 131, endPoint x: 302, endPoint y: 124, distance: 9.2
click at [306, 127] on input "Filter by keyword" at bounding box center [284, 120] width 193 height 25
click at [278, 118] on input "Filter by keyword" at bounding box center [284, 120] width 193 height 25
paste input "CT231834"
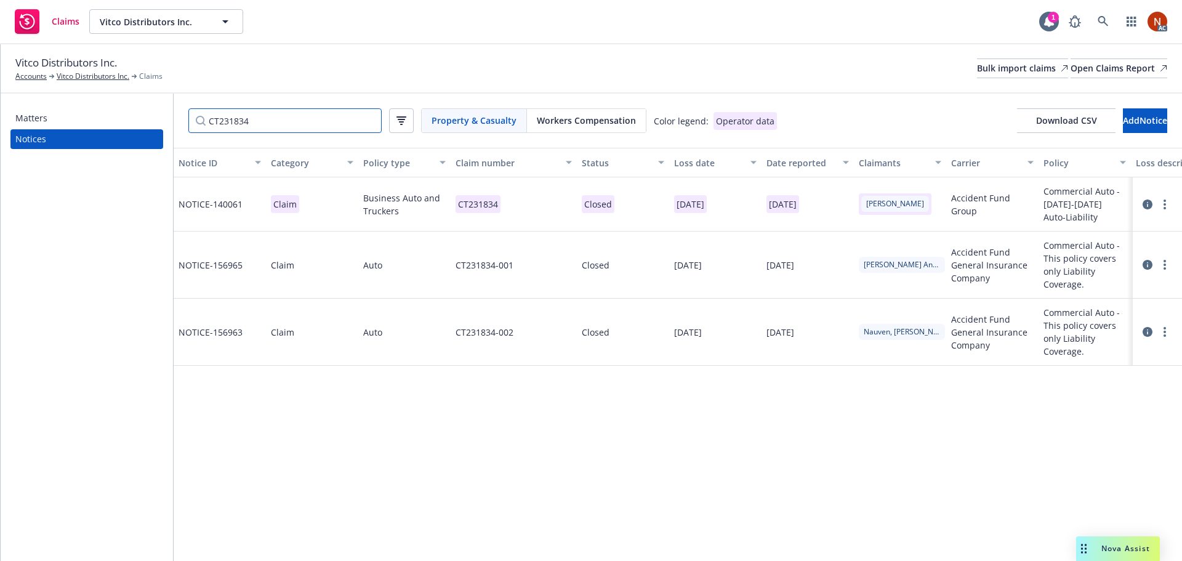
drag, startPoint x: 244, startPoint y: 117, endPoint x: 281, endPoint y: 118, distance: 36.4
click at [244, 117] on input "CT231834" at bounding box center [284, 120] width 193 height 25
drag, startPoint x: 281, startPoint y: 118, endPoint x: 27, endPoint y: 122, distance: 253.8
click at [27, 122] on div "Matters Notices CT231834 Property & Casualty Workers Compensation Color legend:…" at bounding box center [592, 327] width 1182 height 467
paste input "5347"
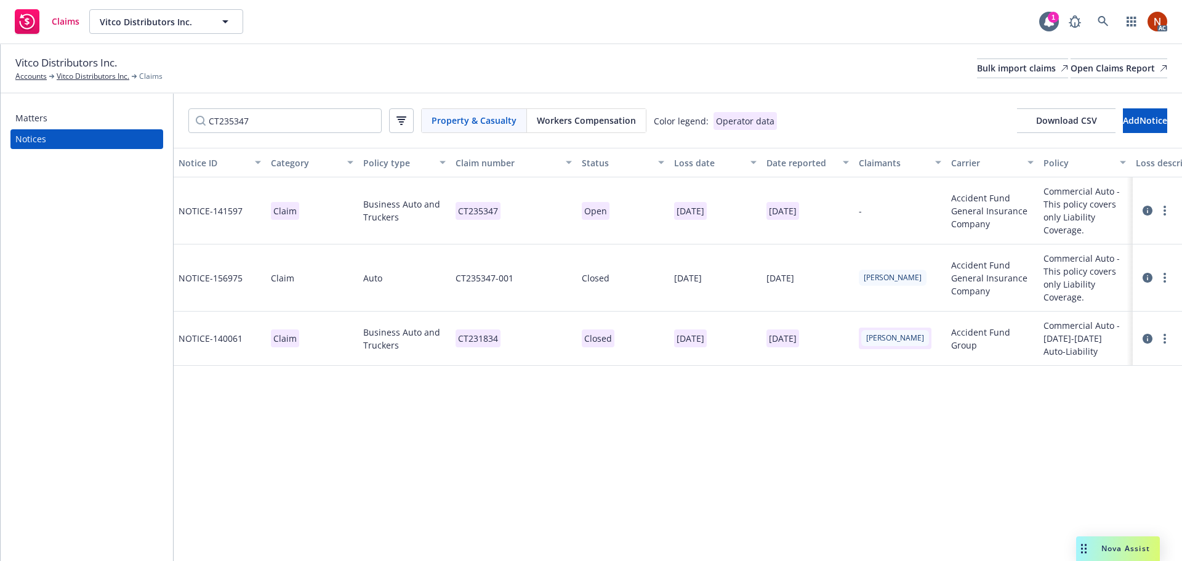
click at [1148, 211] on icon at bounding box center [1148, 211] width 10 height 10
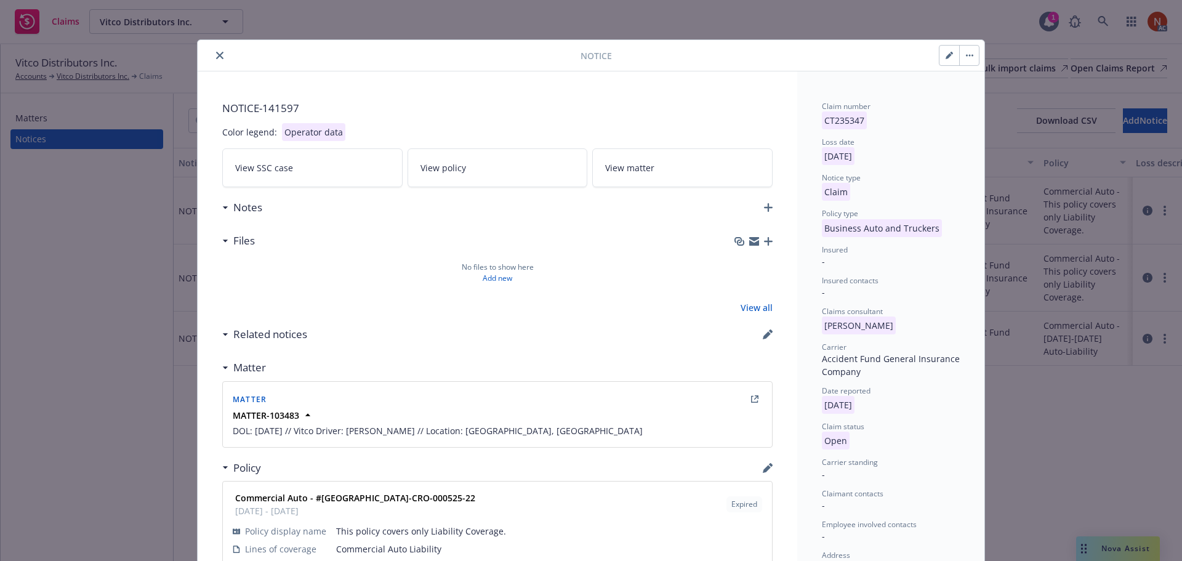
click at [216, 54] on icon "close" at bounding box center [219, 55] width 7 height 7
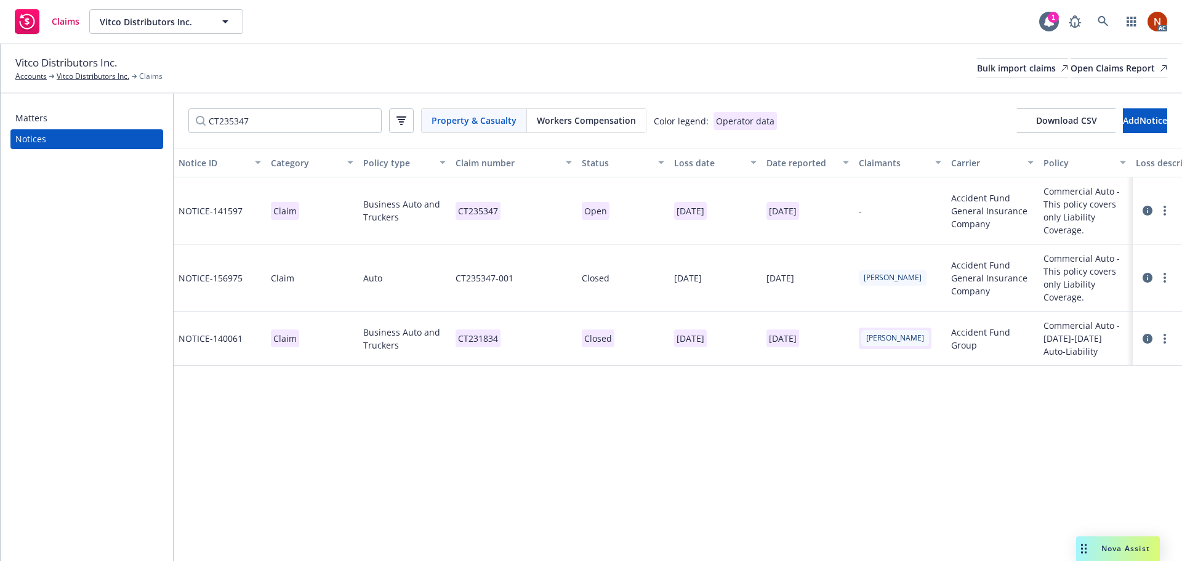
drag, startPoint x: 252, startPoint y: 137, endPoint x: 269, endPoint y: 123, distance: 22.2
click at [252, 137] on div "CT235347 Property & Casualty Workers Compensation Color legend: Operator data D…" at bounding box center [678, 121] width 1009 height 54
drag, startPoint x: 269, startPoint y: 122, endPoint x: 87, endPoint y: 117, distance: 181.7
click at [73, 116] on div "Matters Notices CT235347 Property & Casualty Workers Compensation Color legend:…" at bounding box center [592, 327] width 1182 height 467
paste input "22102"
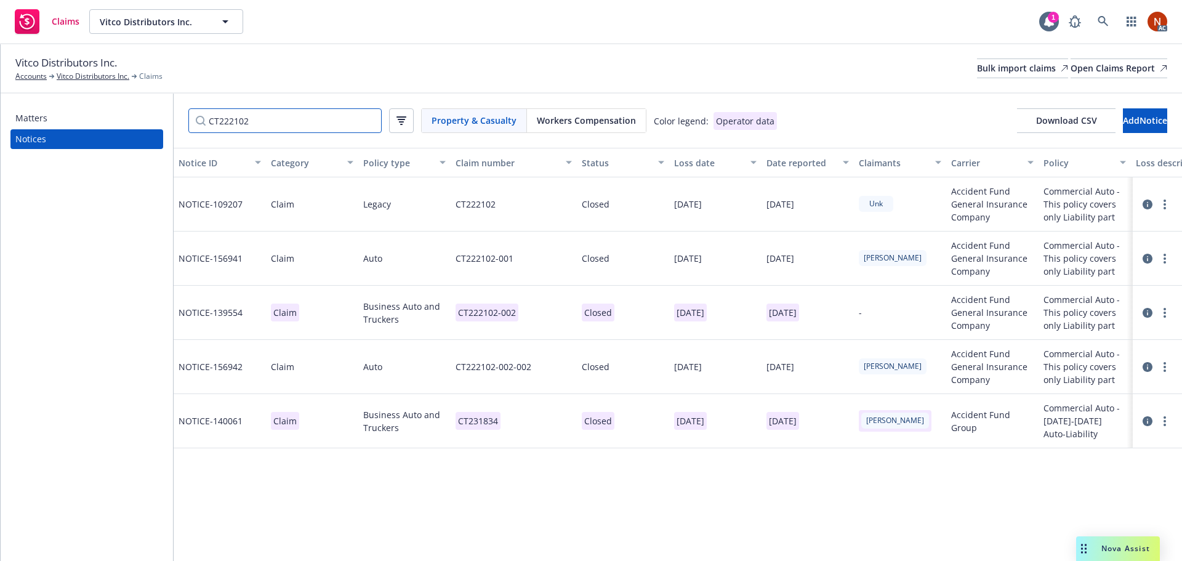
type input "CT222102"
click at [1146, 366] on icon at bounding box center [1148, 367] width 10 height 10
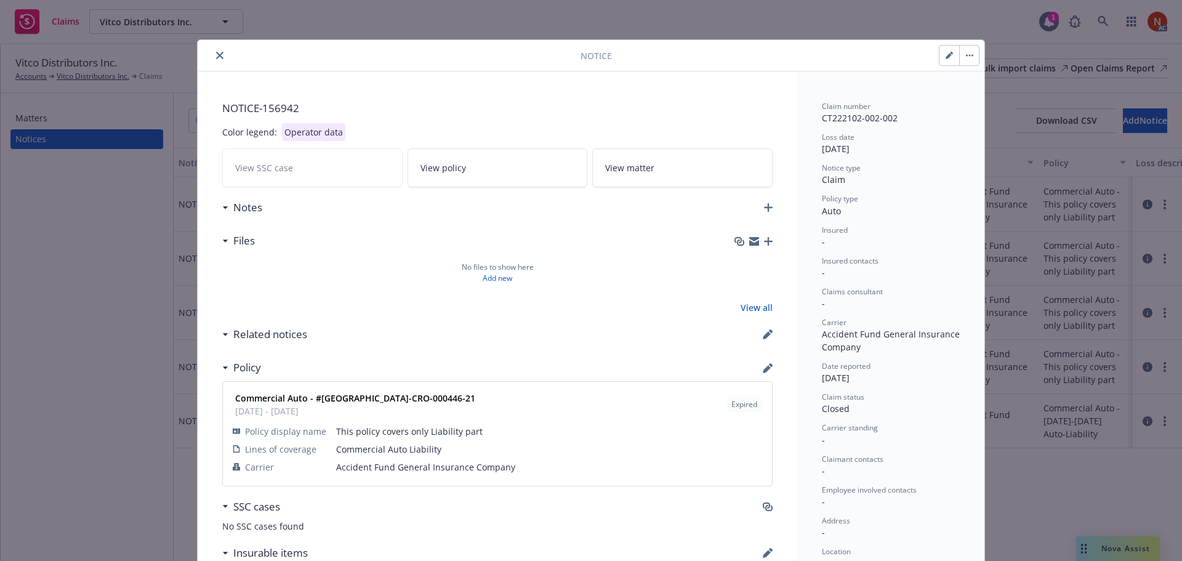
click at [216, 55] on icon "close" at bounding box center [219, 55] width 7 height 7
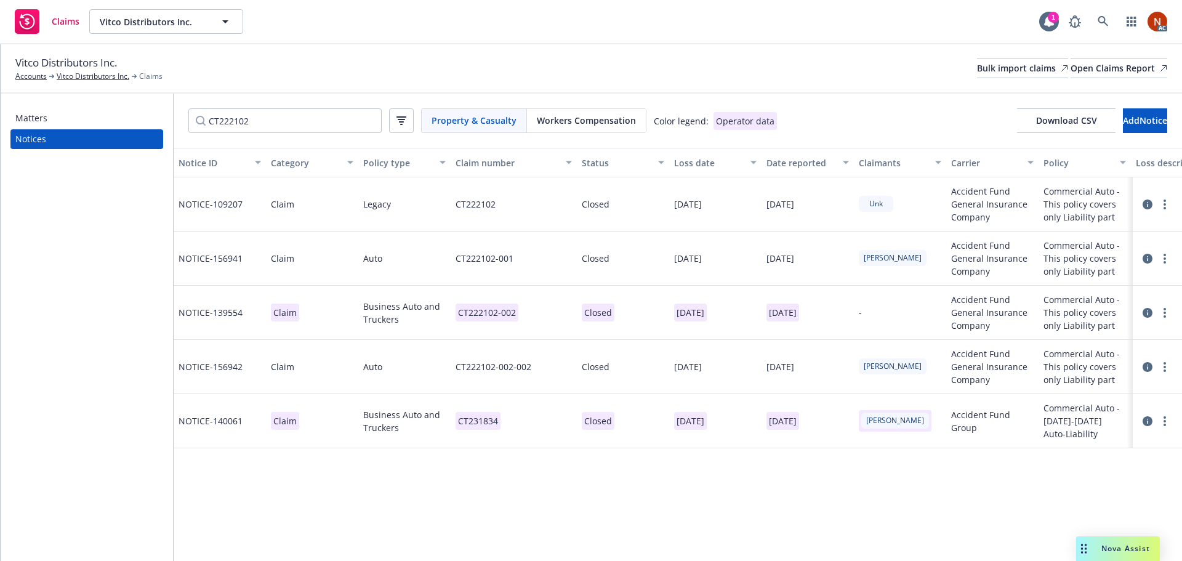
click at [1145, 313] on icon at bounding box center [1148, 313] width 10 height 10
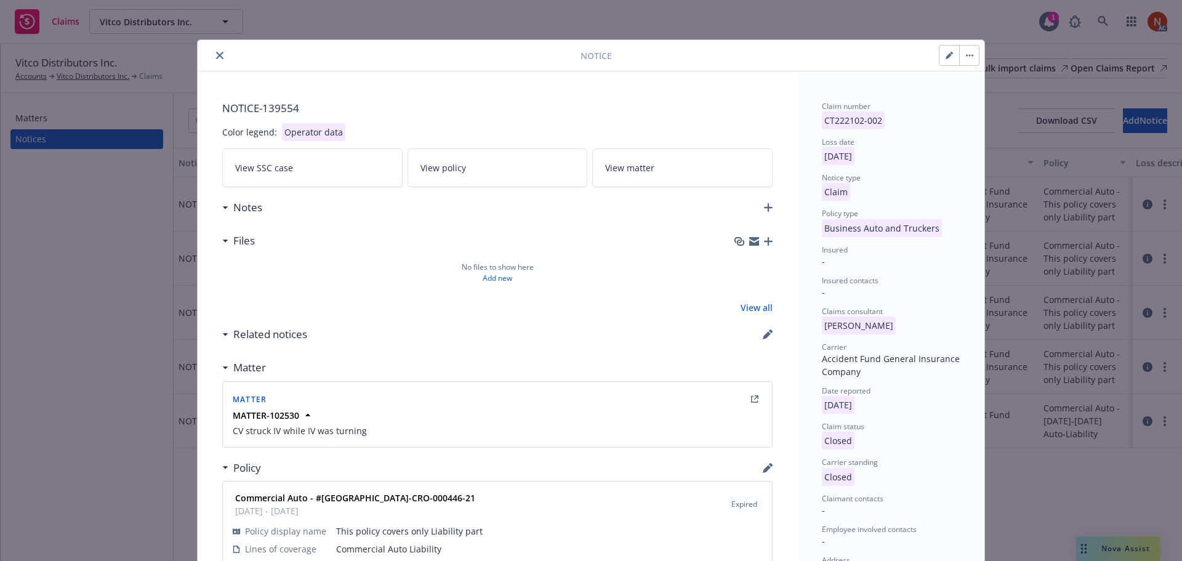
click at [216, 57] on icon "close" at bounding box center [219, 55] width 7 height 7
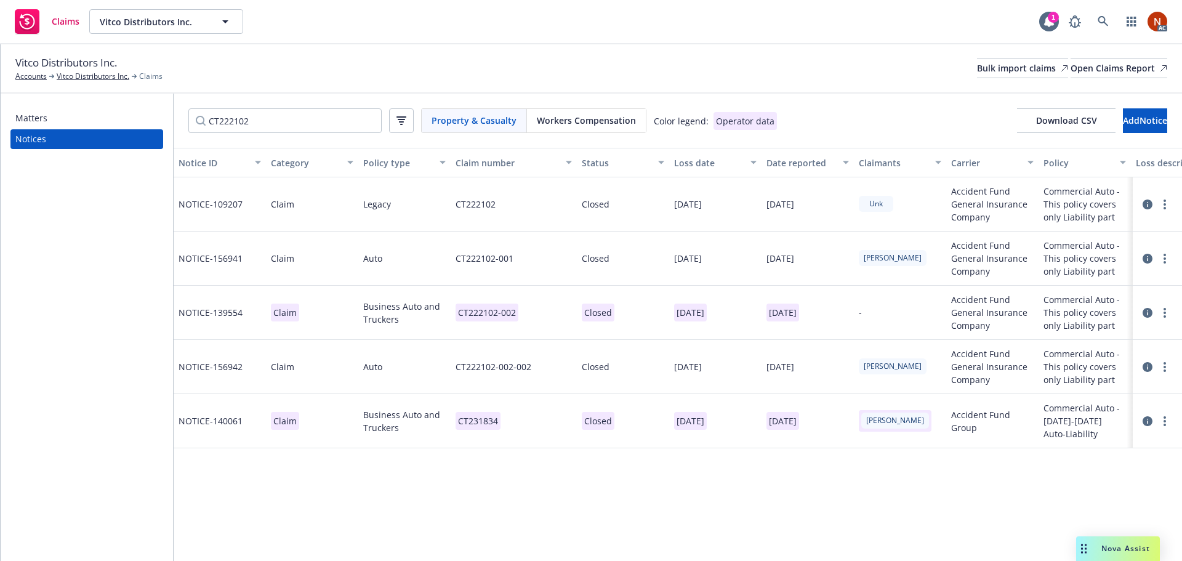
click at [1148, 260] on icon at bounding box center [1148, 259] width 10 height 10
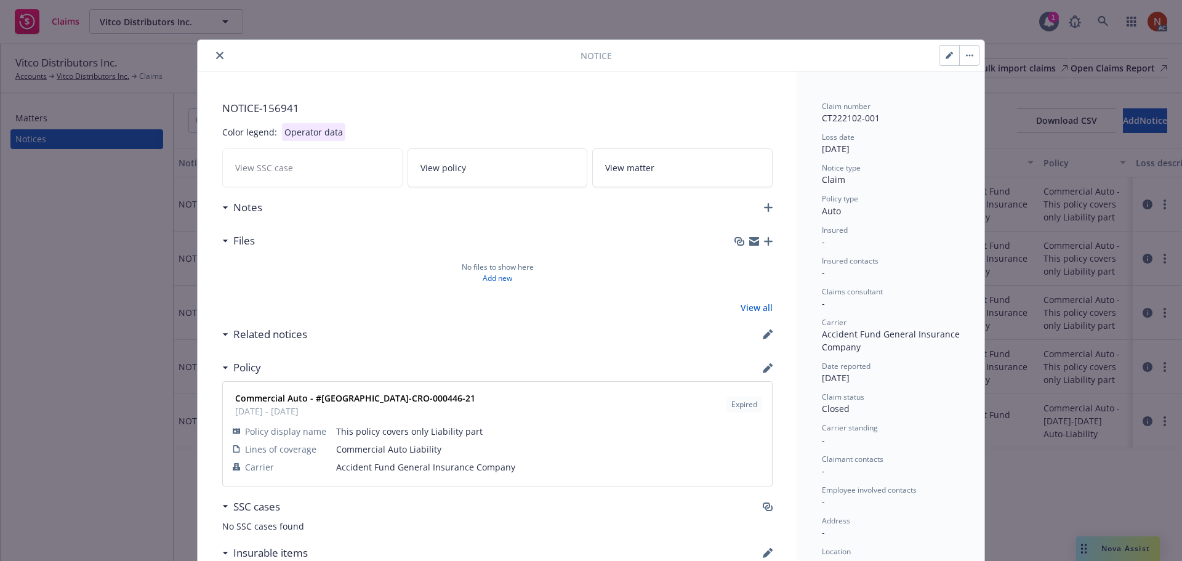
click at [219, 56] on button "close" at bounding box center [219, 55] width 15 height 15
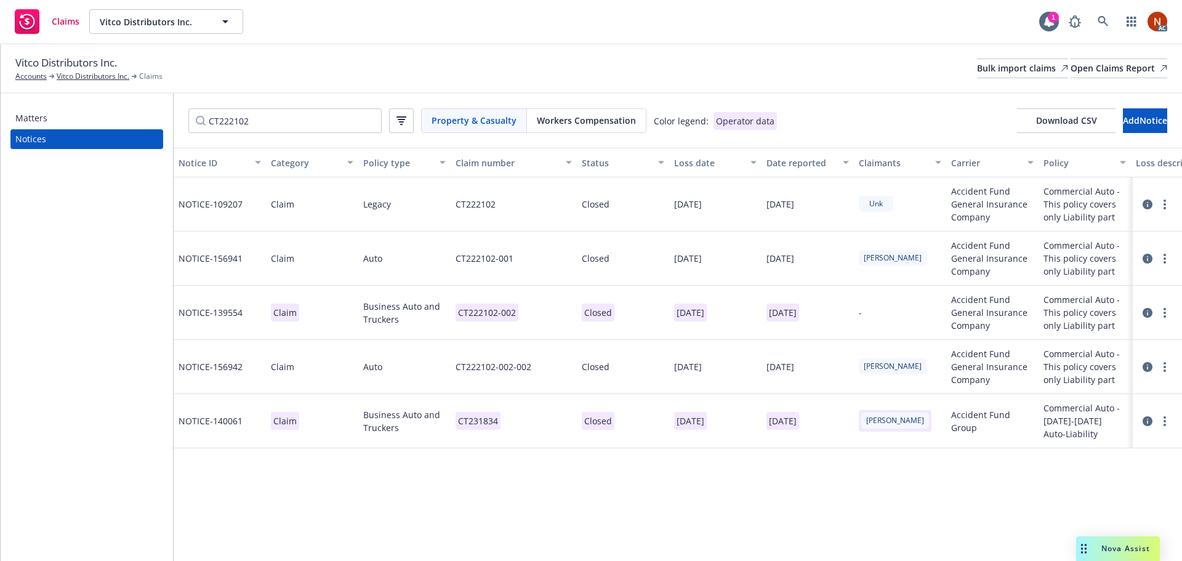
click at [1152, 205] on icon at bounding box center [1148, 205] width 10 height 10
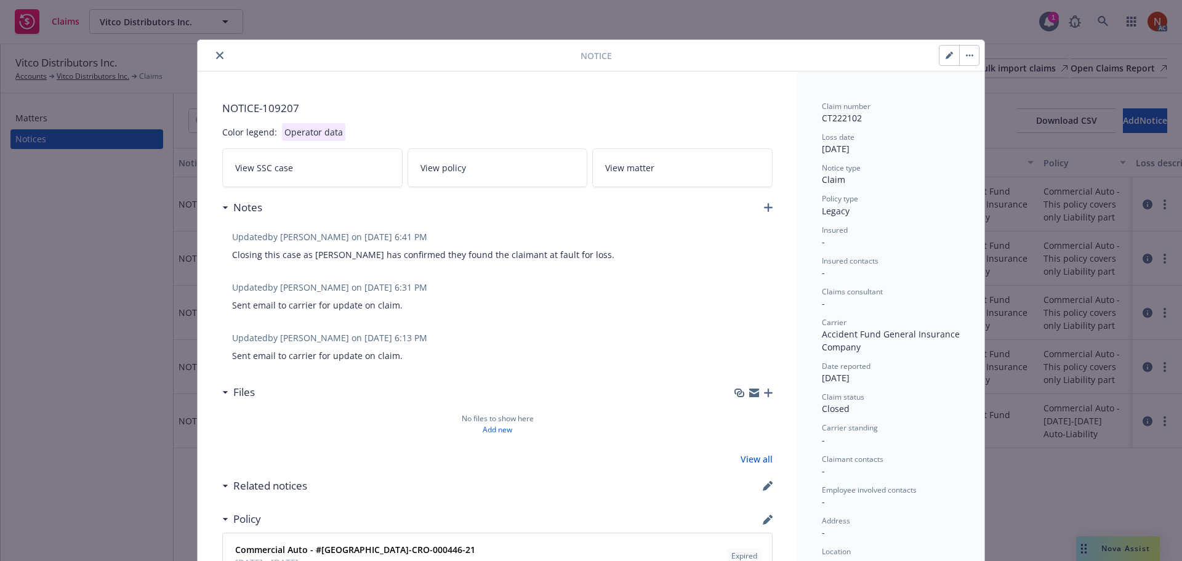
click at [217, 58] on icon "close" at bounding box center [219, 55] width 7 height 7
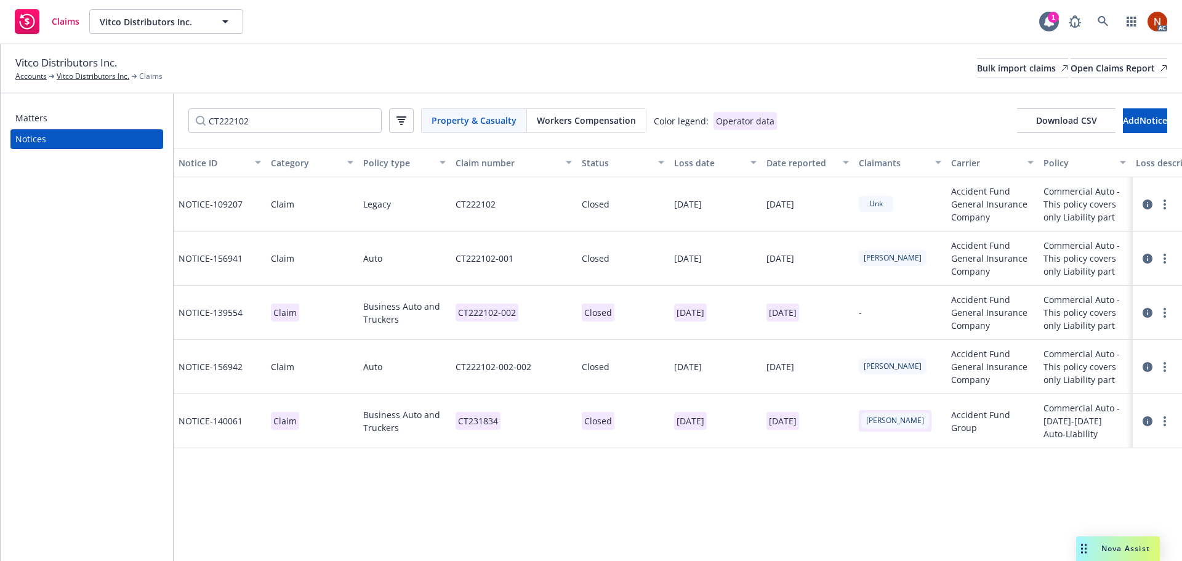
click at [1147, 203] on icon at bounding box center [1148, 205] width 10 height 10
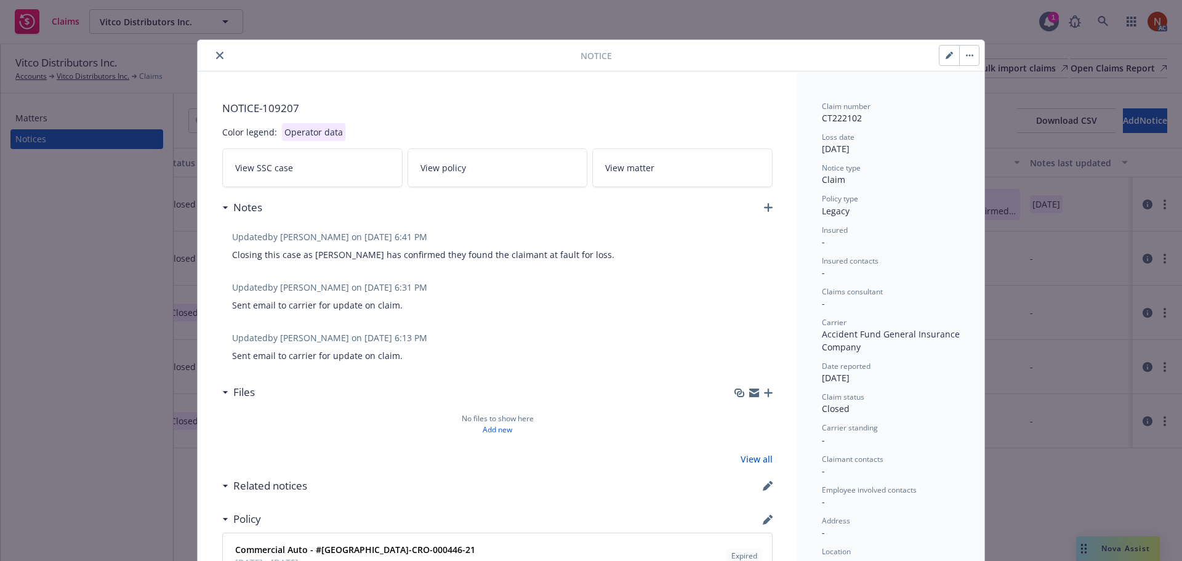
click at [216, 52] on icon "close" at bounding box center [219, 55] width 7 height 7
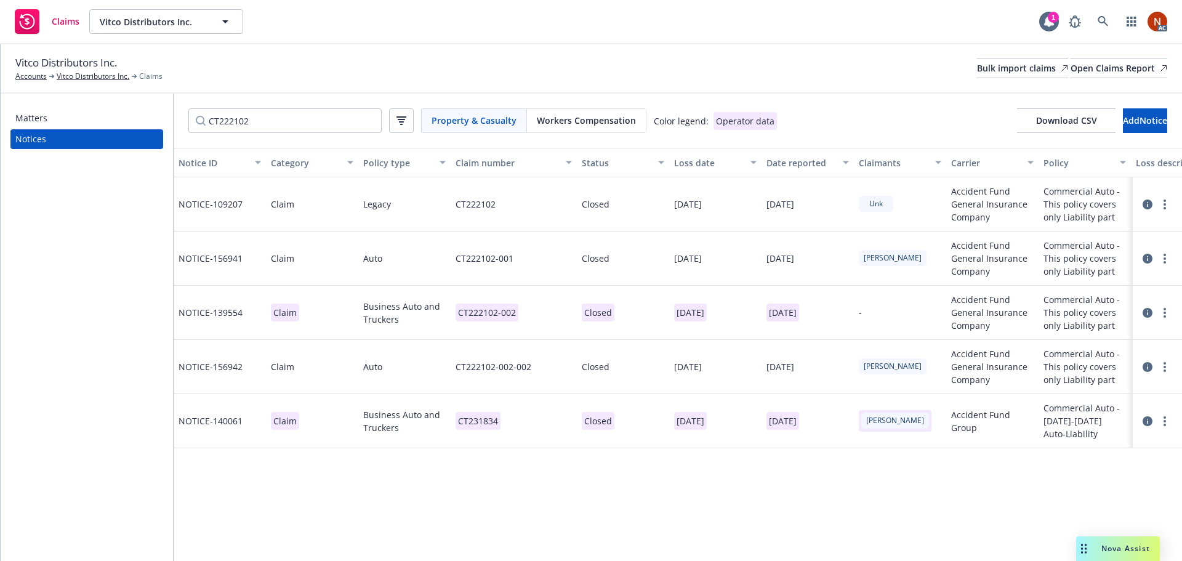
click at [1148, 311] on icon at bounding box center [1148, 313] width 10 height 10
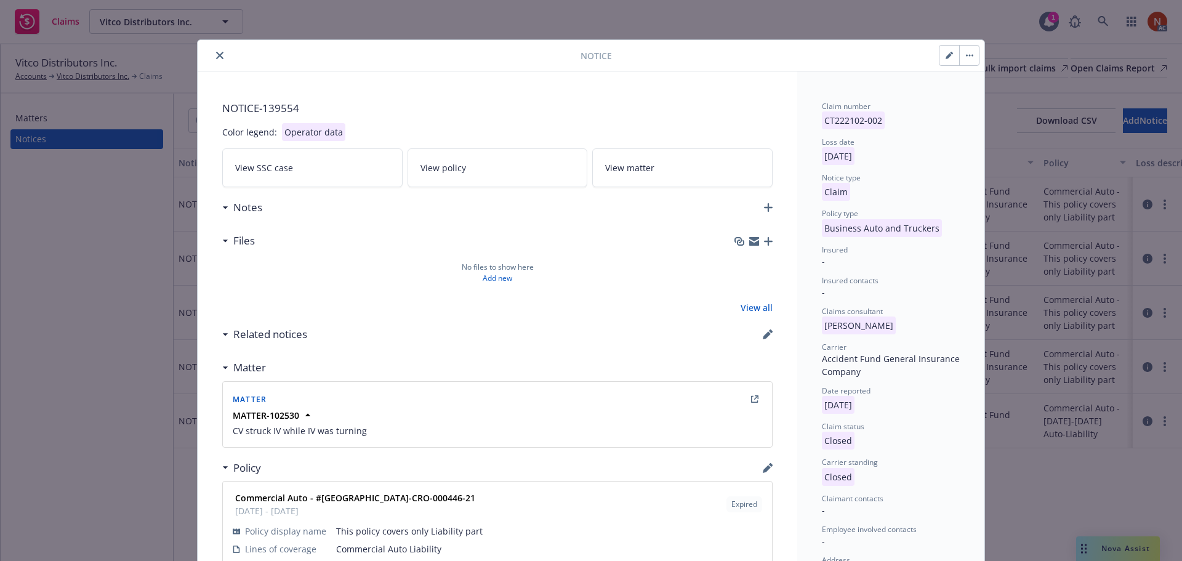
click at [217, 56] on icon "close" at bounding box center [219, 55] width 7 height 7
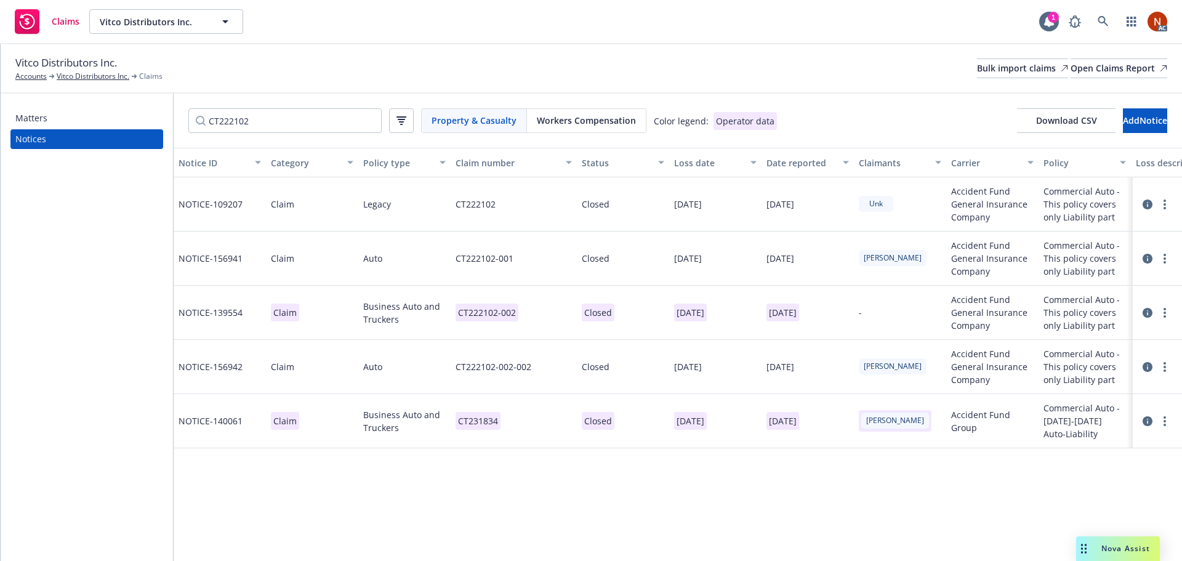
click at [515, 37] on div "Claims Vitco Distributors Inc. Vitco Distributors Inc. 1 AC" at bounding box center [591, 22] width 1182 height 44
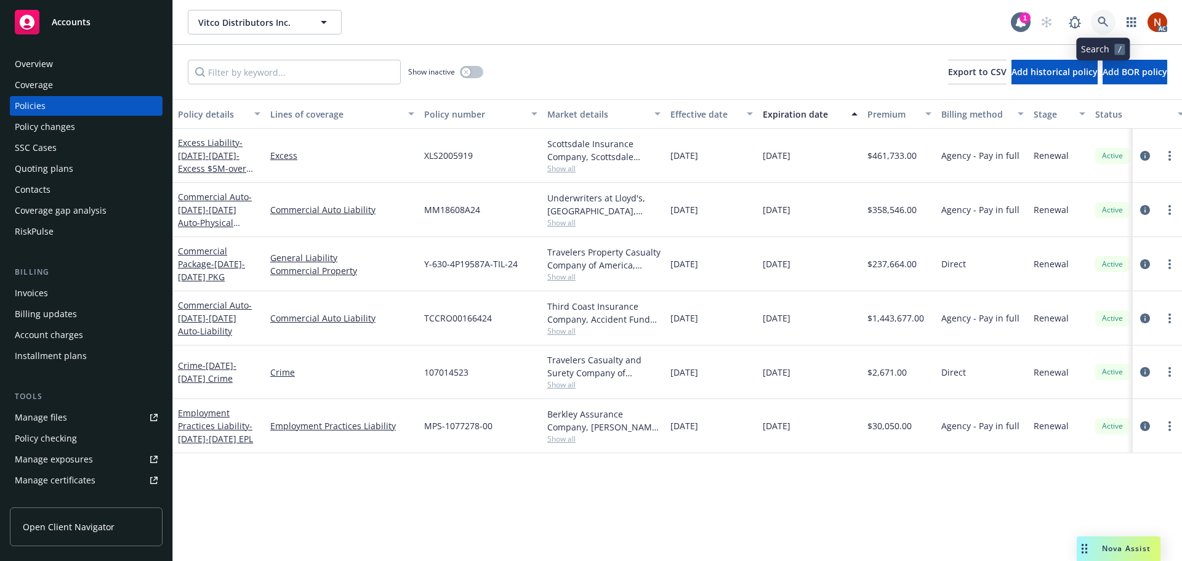
click at [1101, 20] on icon at bounding box center [1103, 22] width 11 height 11
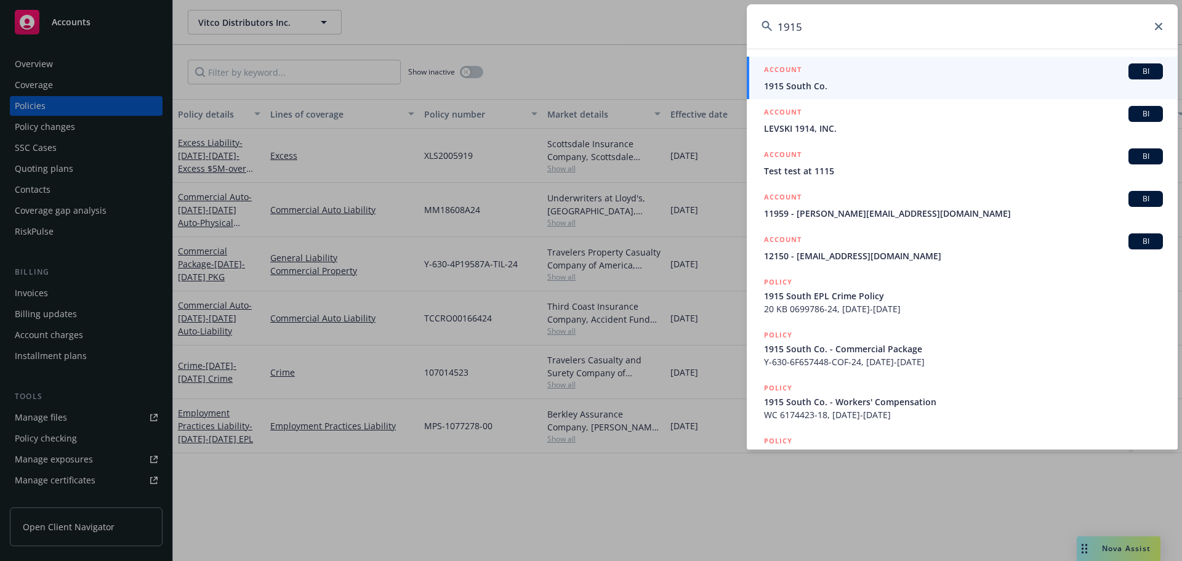
type input "1915"
click at [852, 79] on div "ACCOUNT BI" at bounding box center [963, 71] width 399 height 16
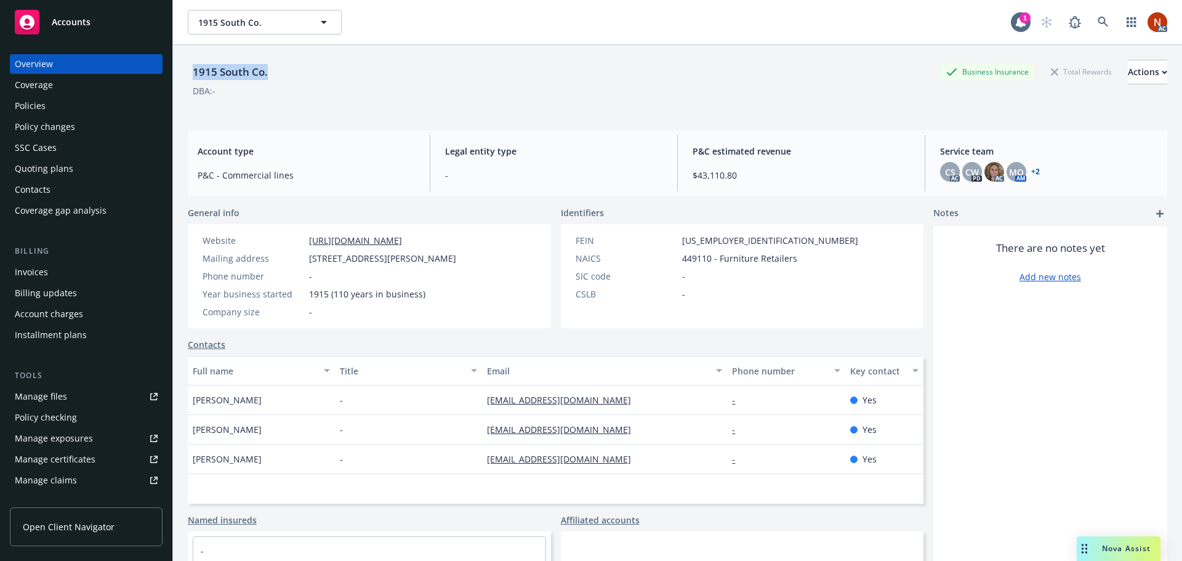
drag, startPoint x: 276, startPoint y: 67, endPoint x: 184, endPoint y: 72, distance: 91.9
click at [184, 72] on div "1915 South Co. Business Insurance Total Rewards Actions DBA: - Account type P&C…" at bounding box center [677, 325] width 1009 height 561
copy div "1915 South Co."
